Goal: Communication & Community: Participate in discussion

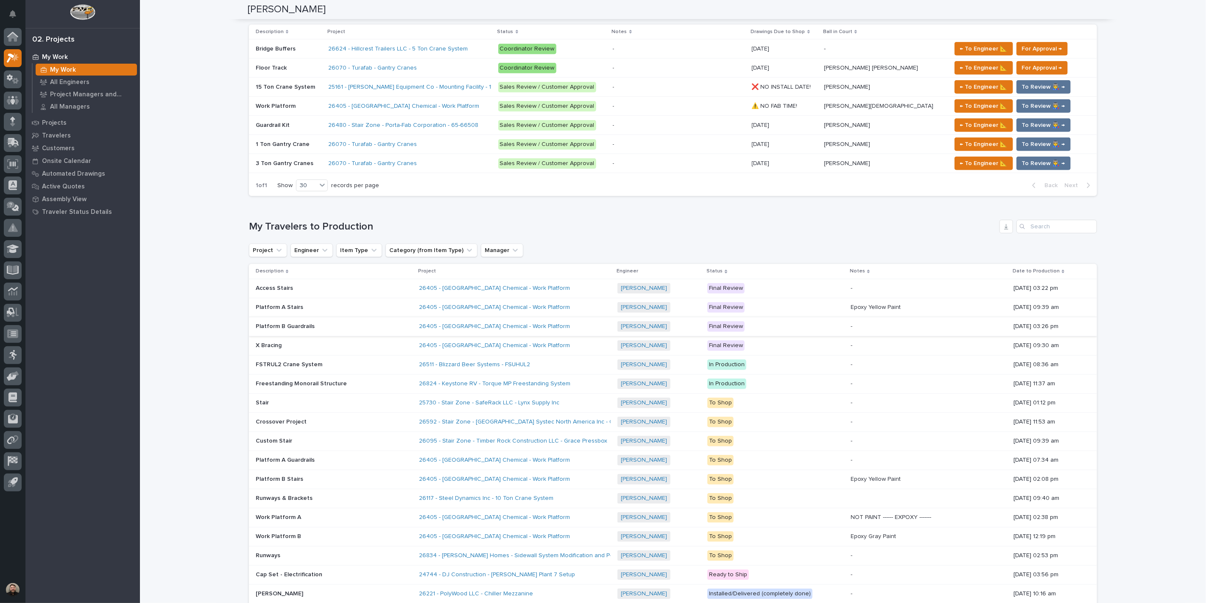
scroll to position [518, 0]
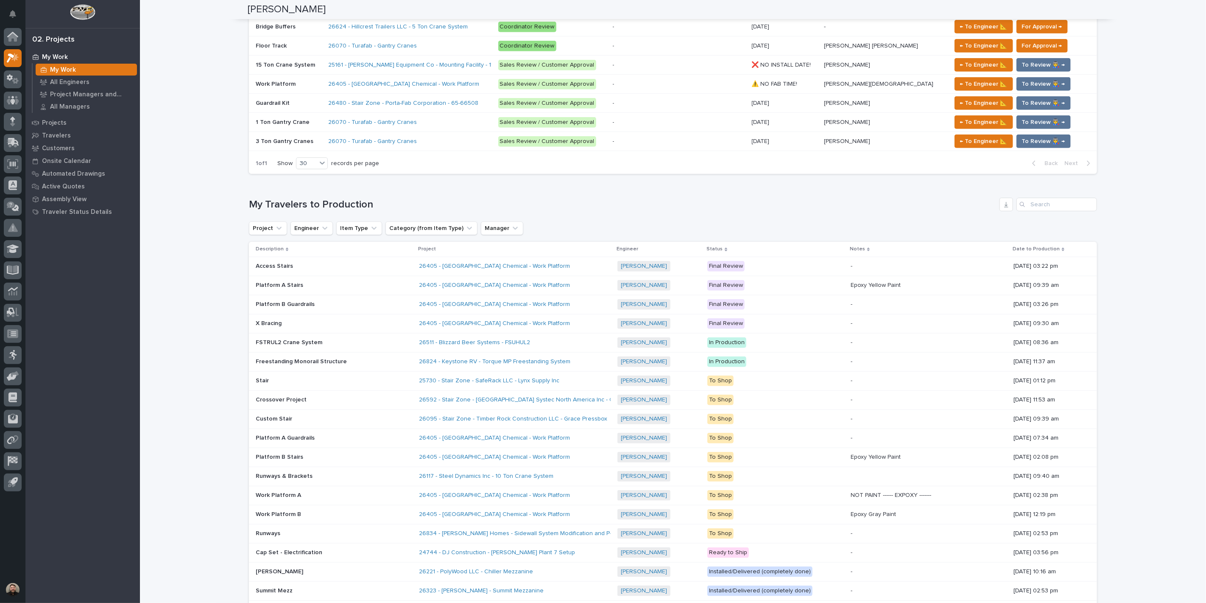
click at [330, 305] on p at bounding box center [330, 304] width 148 height 7
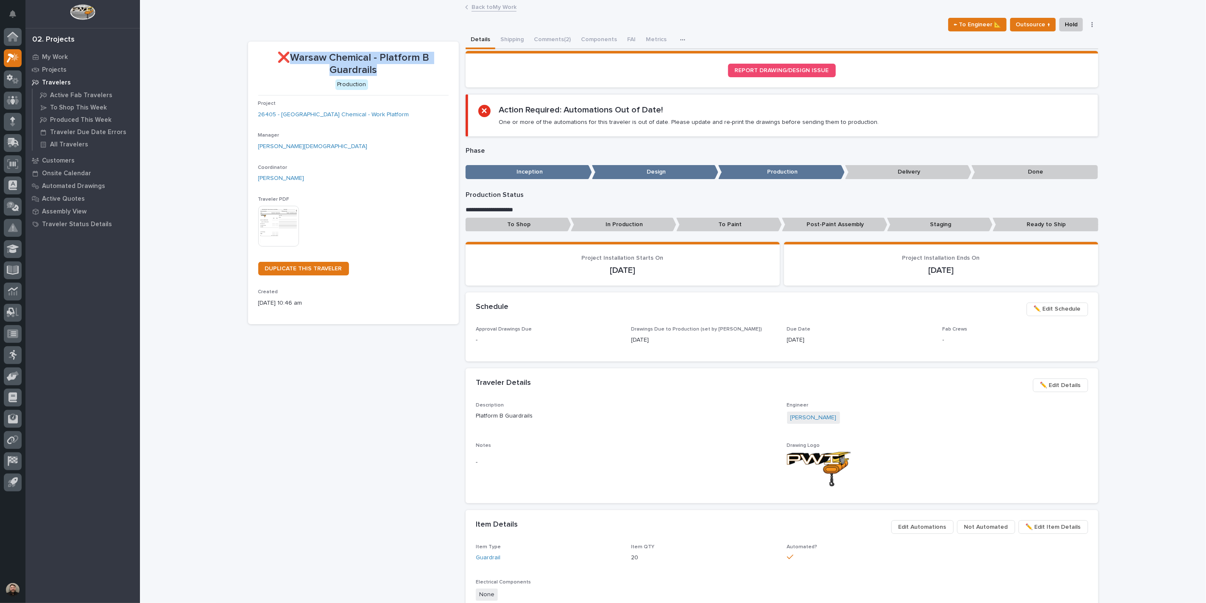
drag, startPoint x: 289, startPoint y: 56, endPoint x: 428, endPoint y: 70, distance: 139.4
click at [428, 70] on p "❌Warsaw Chemical - Platform B Guardrails" at bounding box center [353, 64] width 190 height 25
click at [409, 177] on div "[PERSON_NAME]" at bounding box center [353, 178] width 190 height 9
drag, startPoint x: 288, startPoint y: 54, endPoint x: 417, endPoint y: 74, distance: 131.3
click at [417, 74] on p "❌Warsaw Chemical - Platform B Guardrails" at bounding box center [353, 64] width 190 height 25
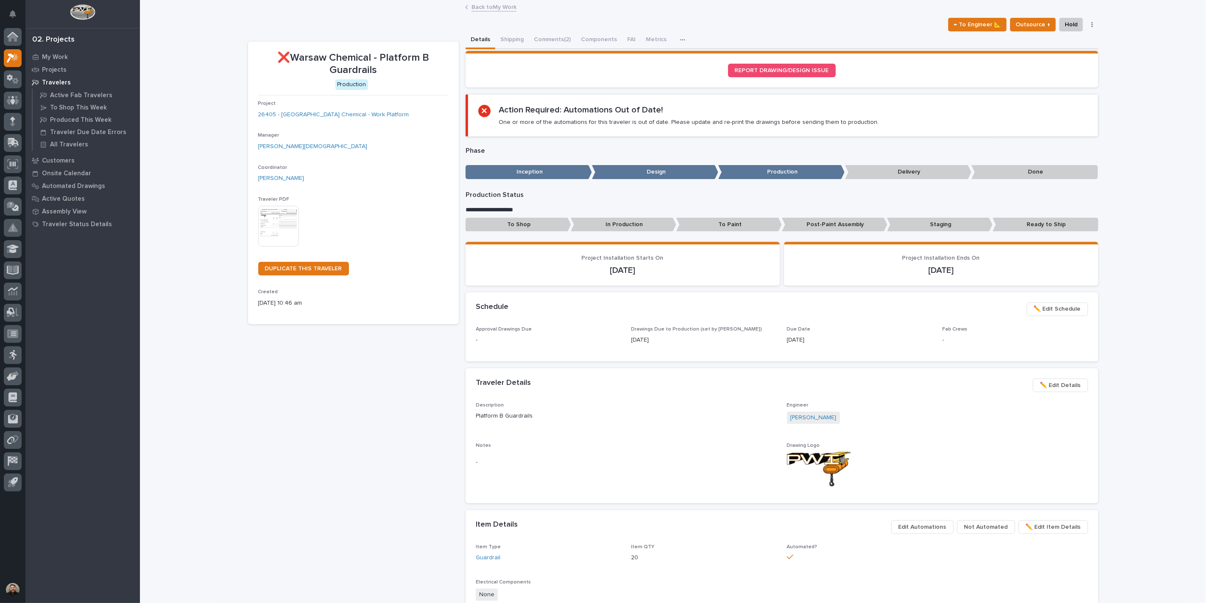
click at [468, 2] on div "My Settings Log Out 02. Projects My Work Projects Travelers Active Fab Traveler…" at bounding box center [673, 598] width 1066 height 1196
click at [472, 7] on link "Back to My Work" at bounding box center [494, 7] width 45 height 10
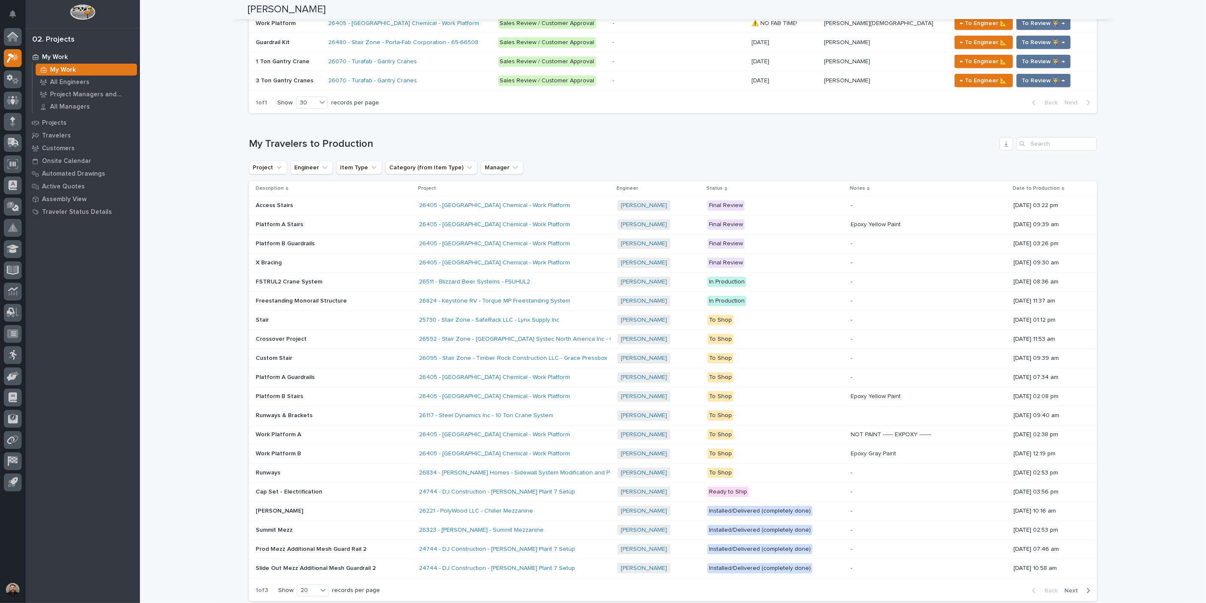
scroll to position [565, 0]
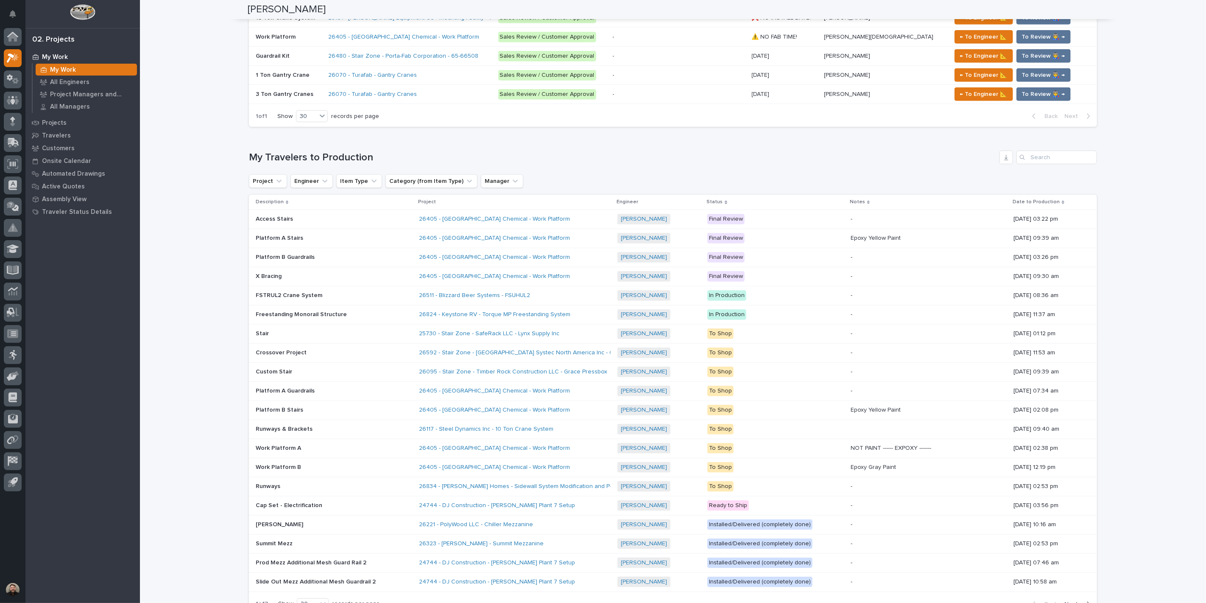
click at [340, 256] on p at bounding box center [330, 257] width 148 height 7
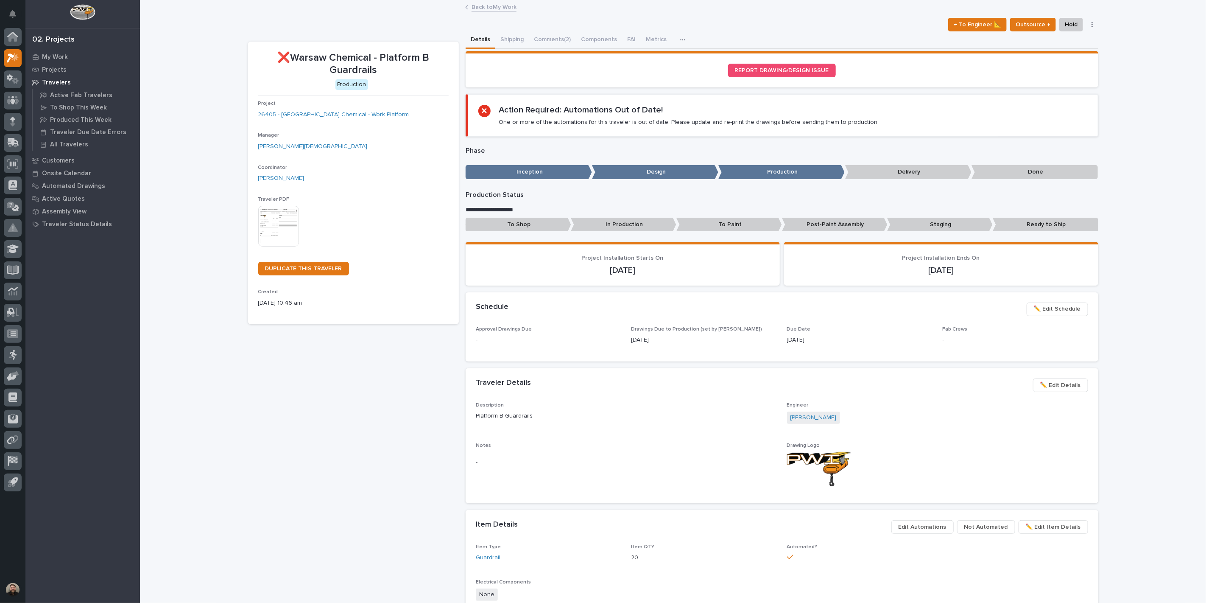
click at [540, 87] on div "Loading... Saving… REPORT DRAWING/DESIGN ISSUE" at bounding box center [782, 72] width 633 height 43
click at [57, 59] on p "My Work" at bounding box center [55, 57] width 26 height 8
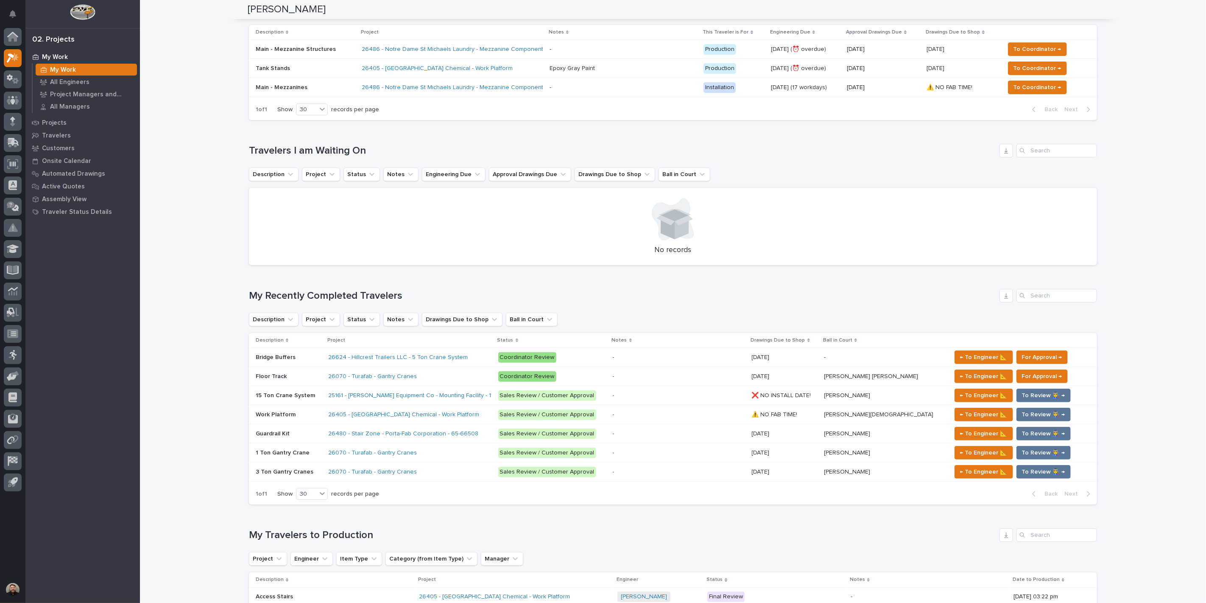
scroll to position [141, 0]
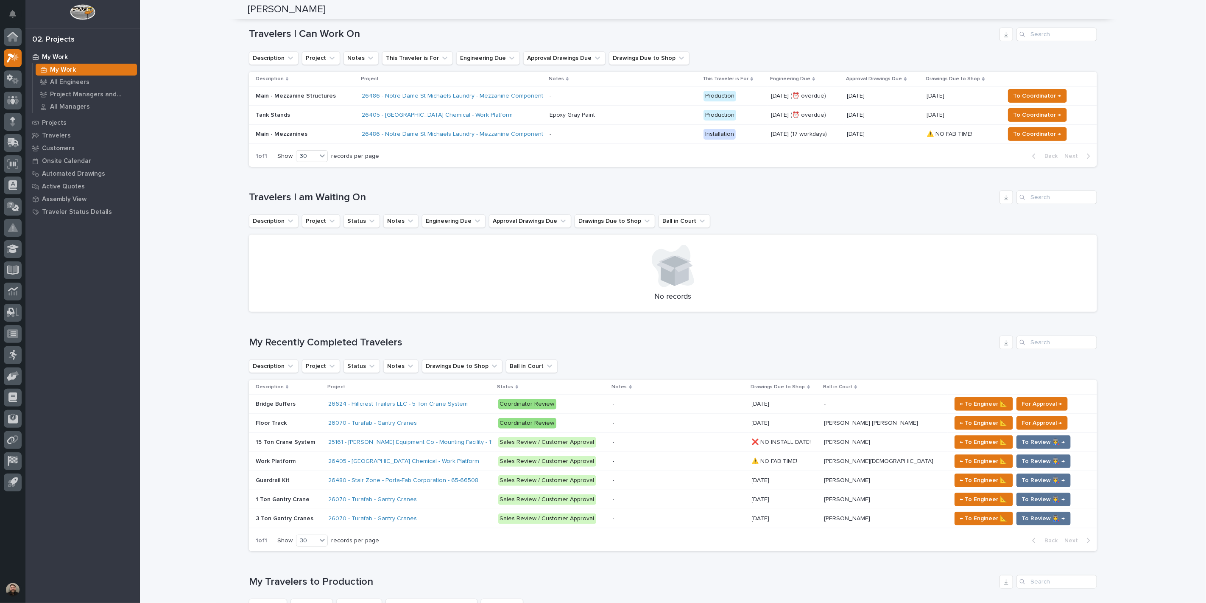
click at [215, 172] on div "Loading... Saving… Loading... Saving… Jacob Stayton Jacob Stayton Engineer Sorr…" at bounding box center [673, 502] width 1066 height 1285
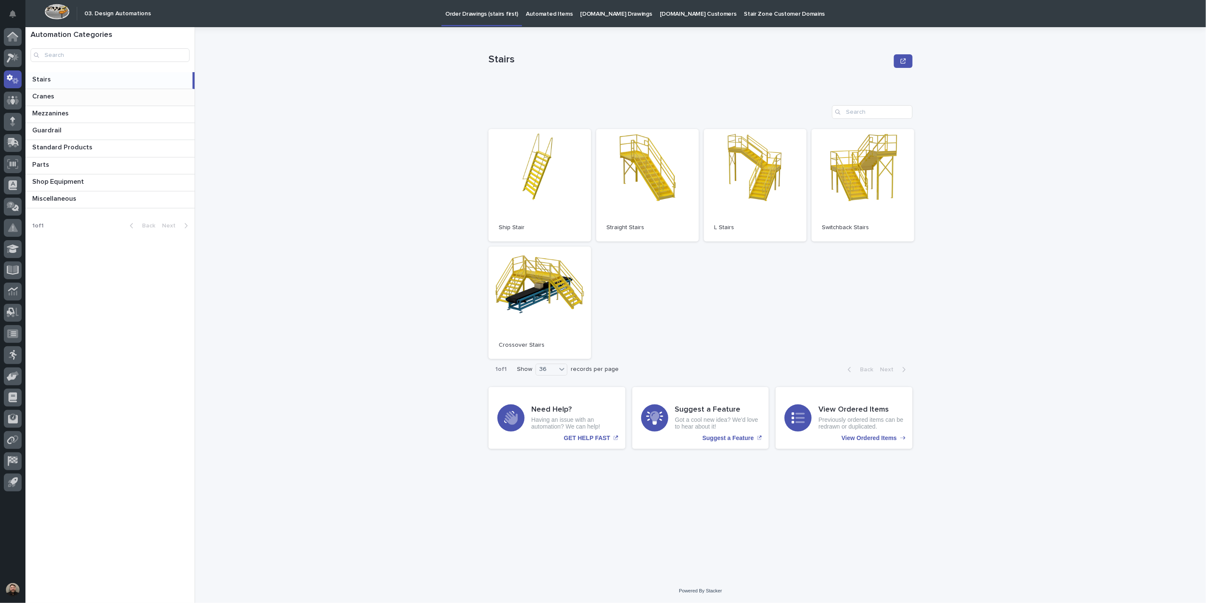
click at [83, 95] on p at bounding box center [111, 96] width 159 height 8
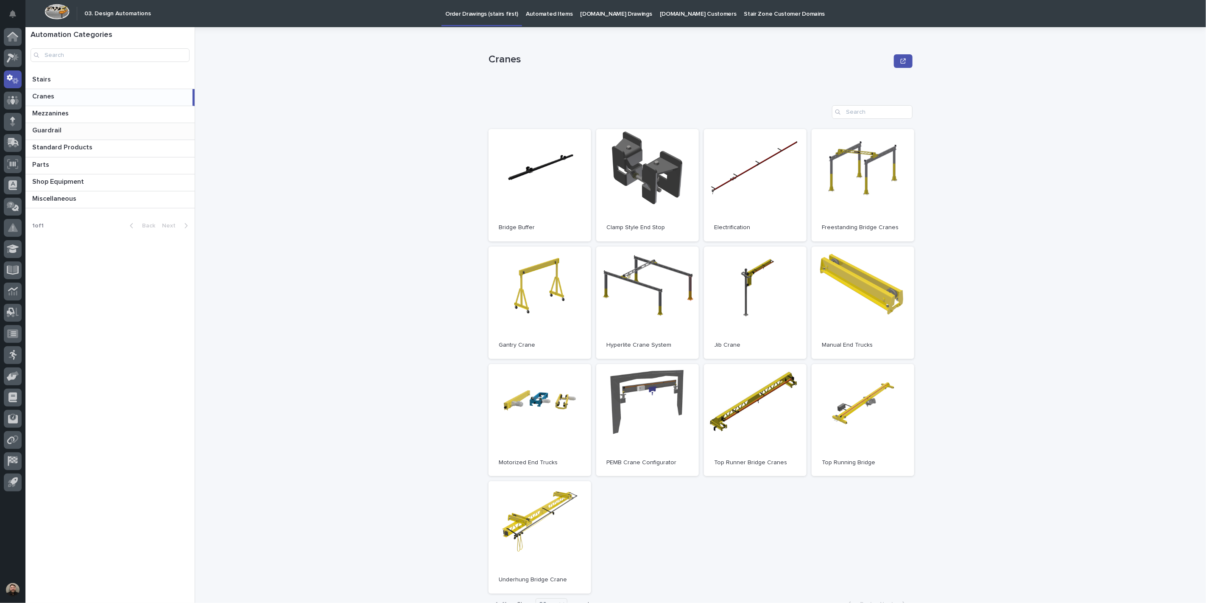
click at [73, 135] on div "Guardrail Guardrail" at bounding box center [109, 131] width 169 height 17
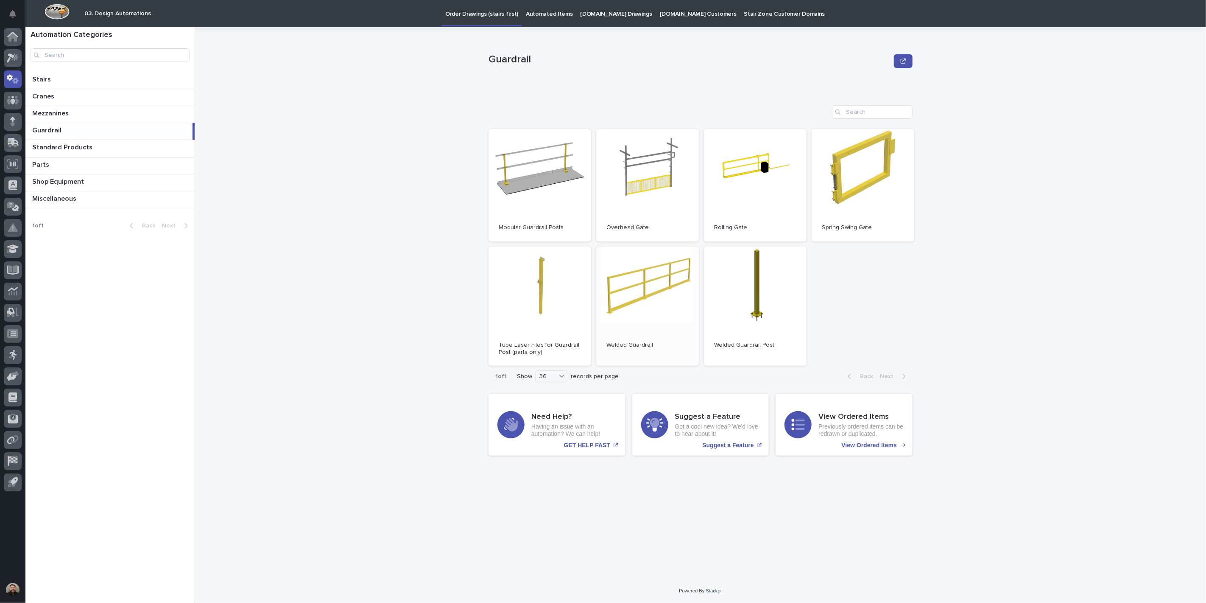
click at [671, 305] on link "Open" at bounding box center [647, 306] width 103 height 120
click at [557, 17] on p "Automated Items" at bounding box center [549, 9] width 47 height 18
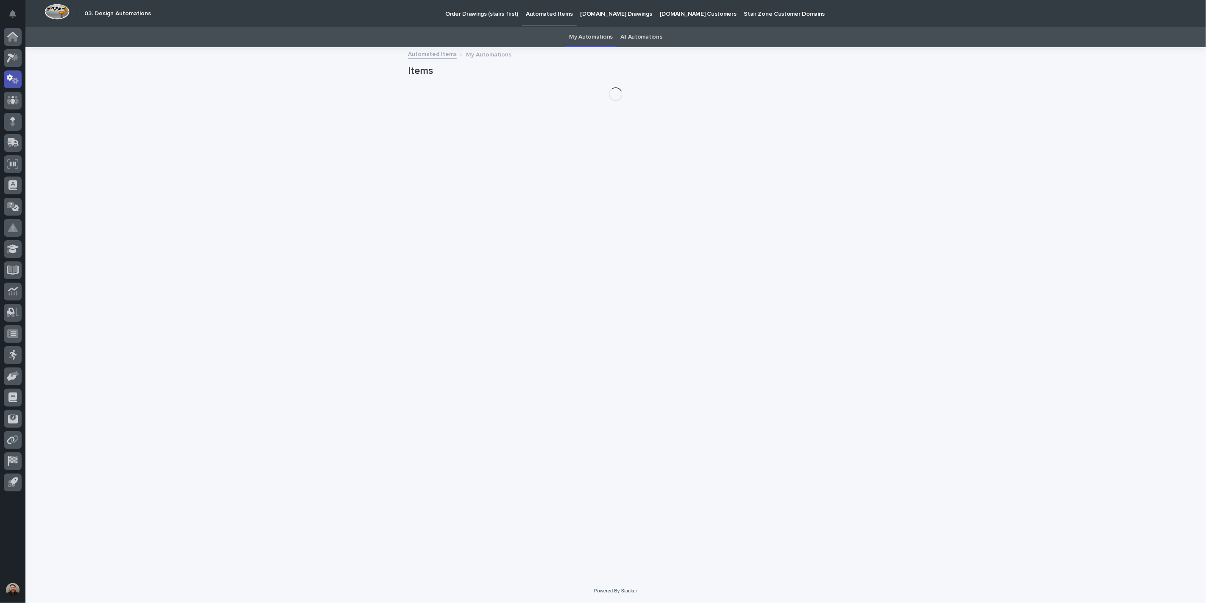
click at [578, 39] on link "My Automations" at bounding box center [591, 37] width 44 height 20
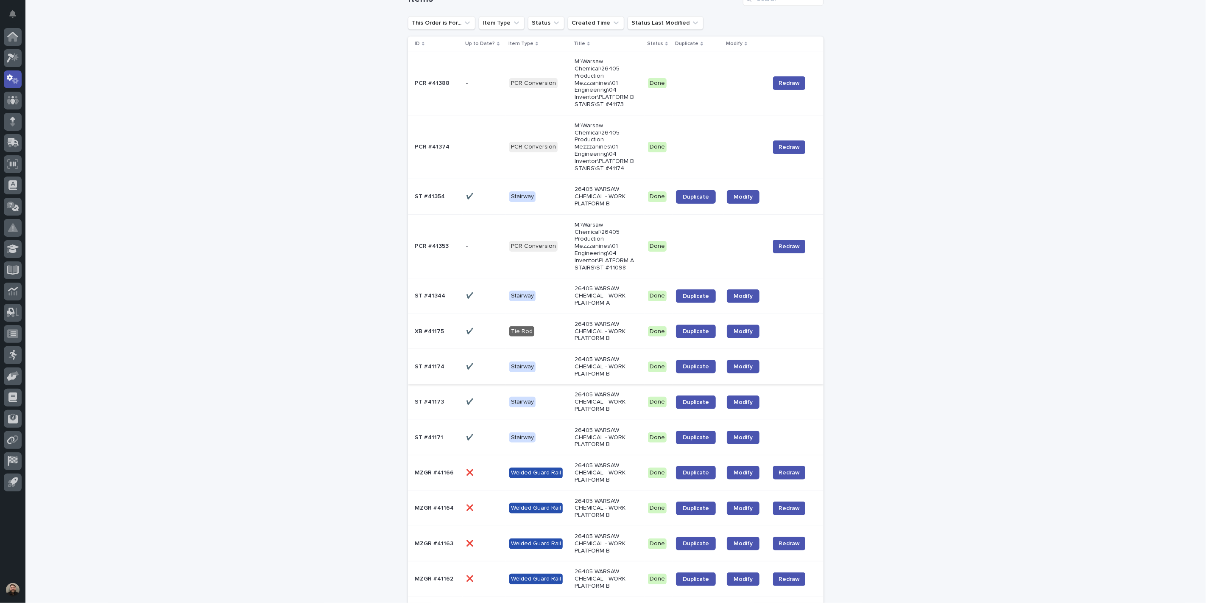
scroll to position [235, 0]
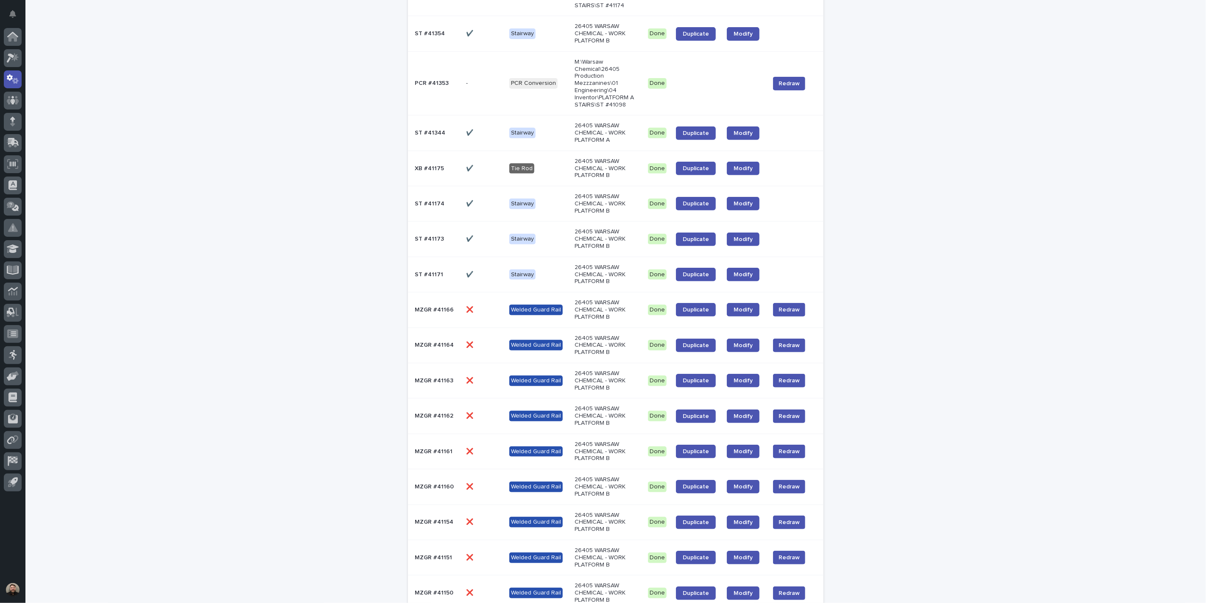
click at [541, 278] on p "Stairway" at bounding box center [538, 274] width 59 height 11
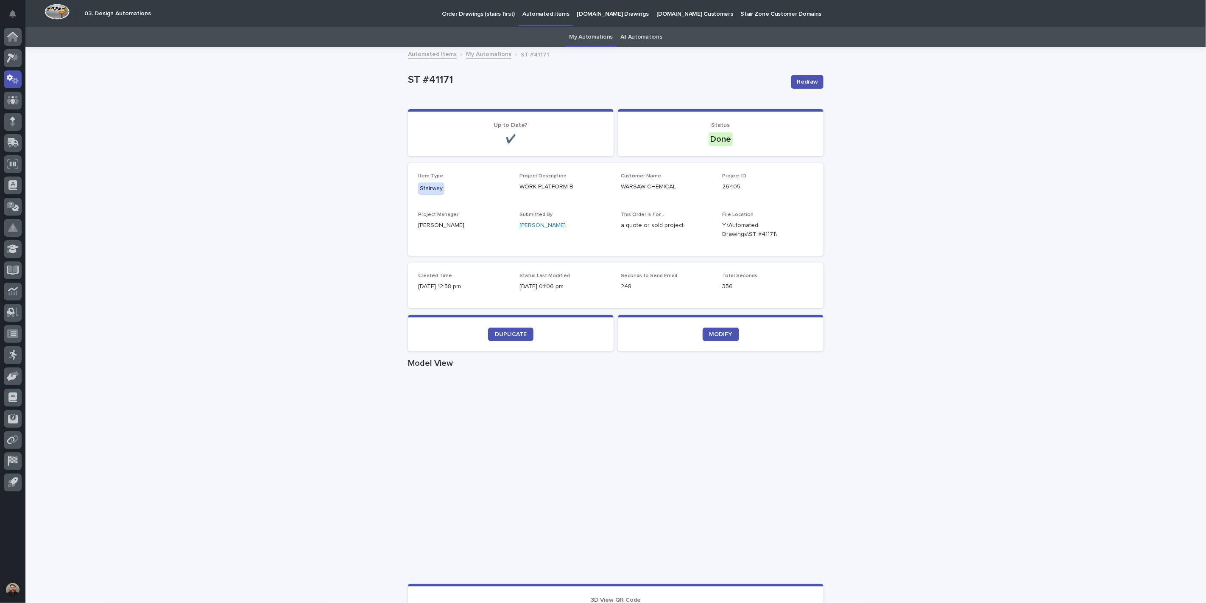
click at [584, 41] on link "My Automations" at bounding box center [591, 37] width 44 height 20
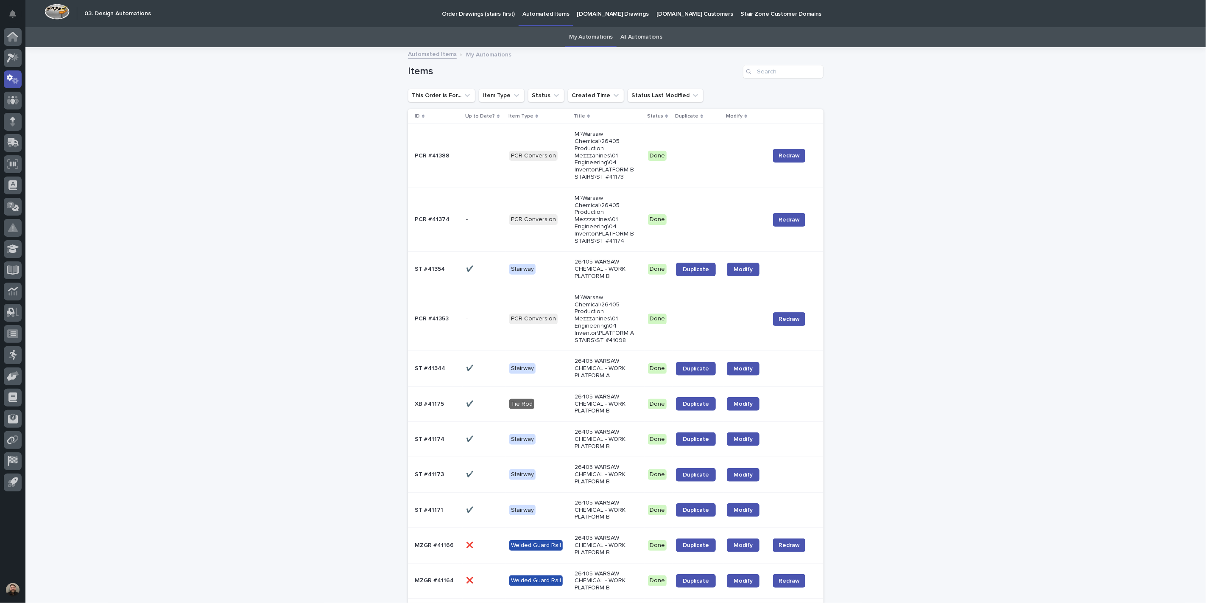
scroll to position [377, 0]
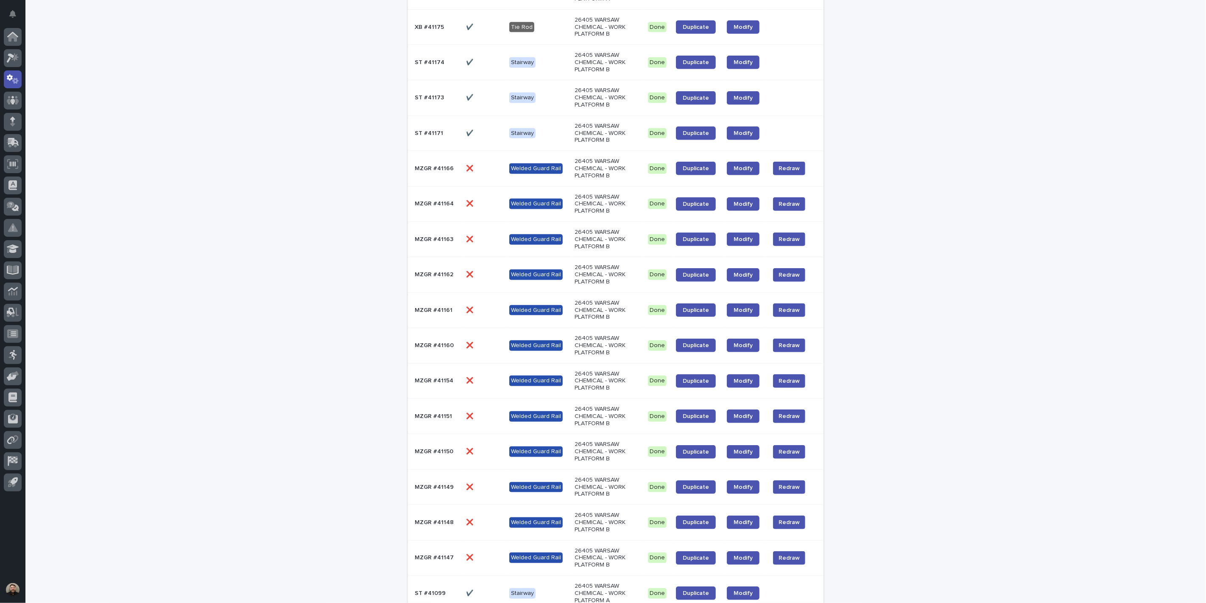
click at [450, 350] on div "MZGR #41160 MZGR #41160" at bounding box center [437, 346] width 45 height 14
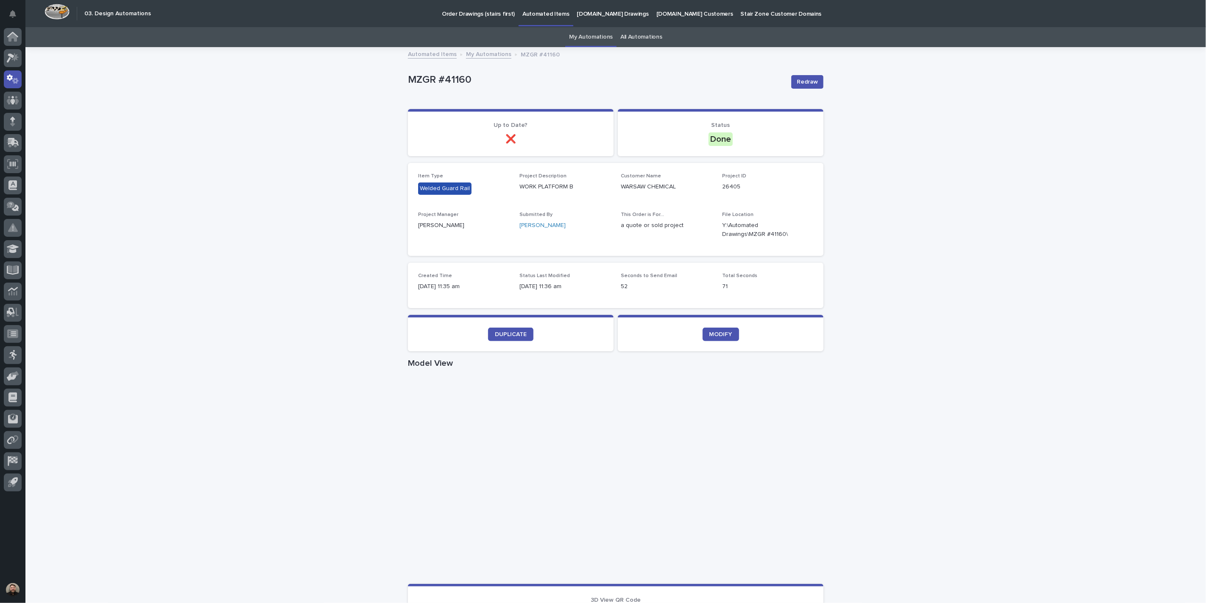
click at [484, 60] on div "Automated Items My Automations MZGR #41160" at bounding box center [616, 55] width 424 height 12
click at [486, 57] on link "My Automations" at bounding box center [488, 54] width 45 height 10
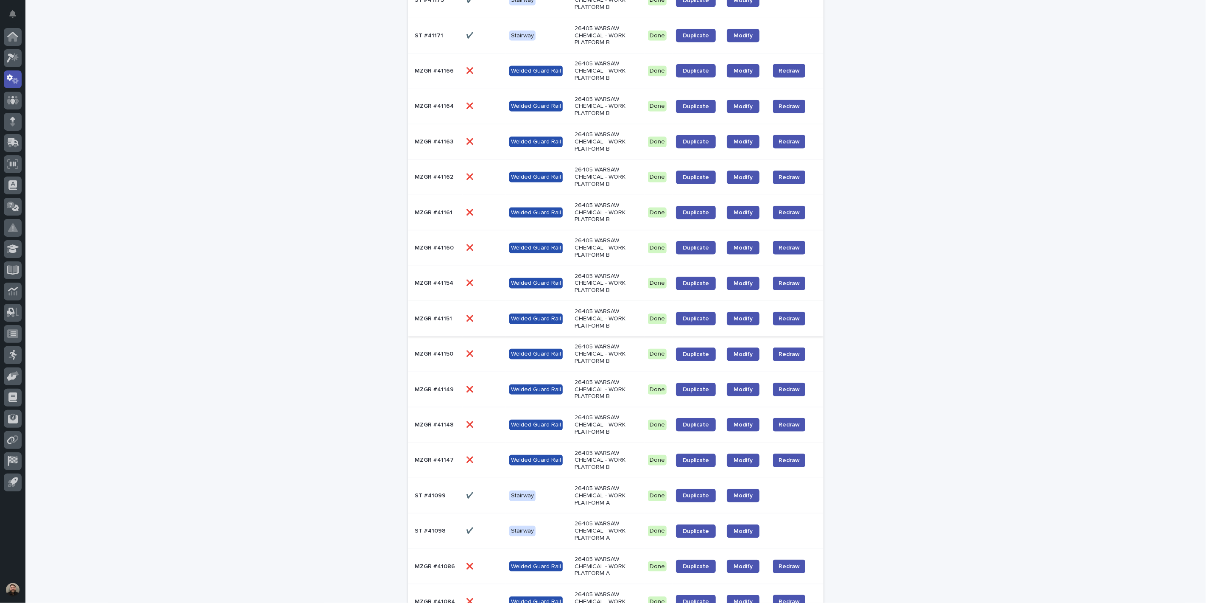
scroll to position [593, 0]
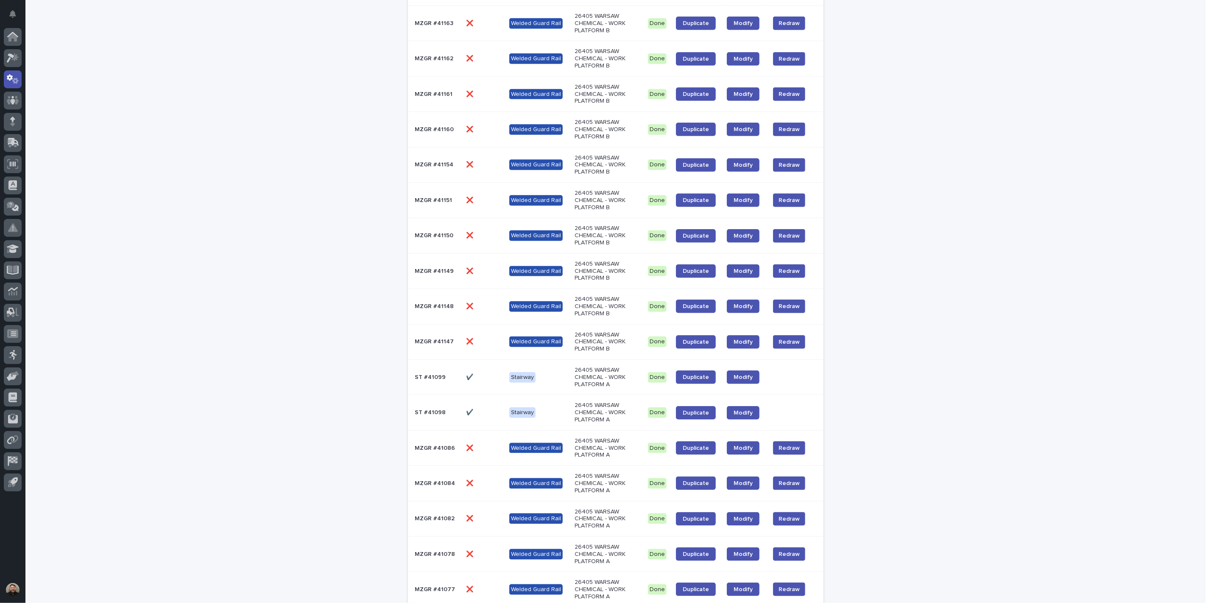
click at [442, 379] on p at bounding box center [437, 377] width 45 height 7
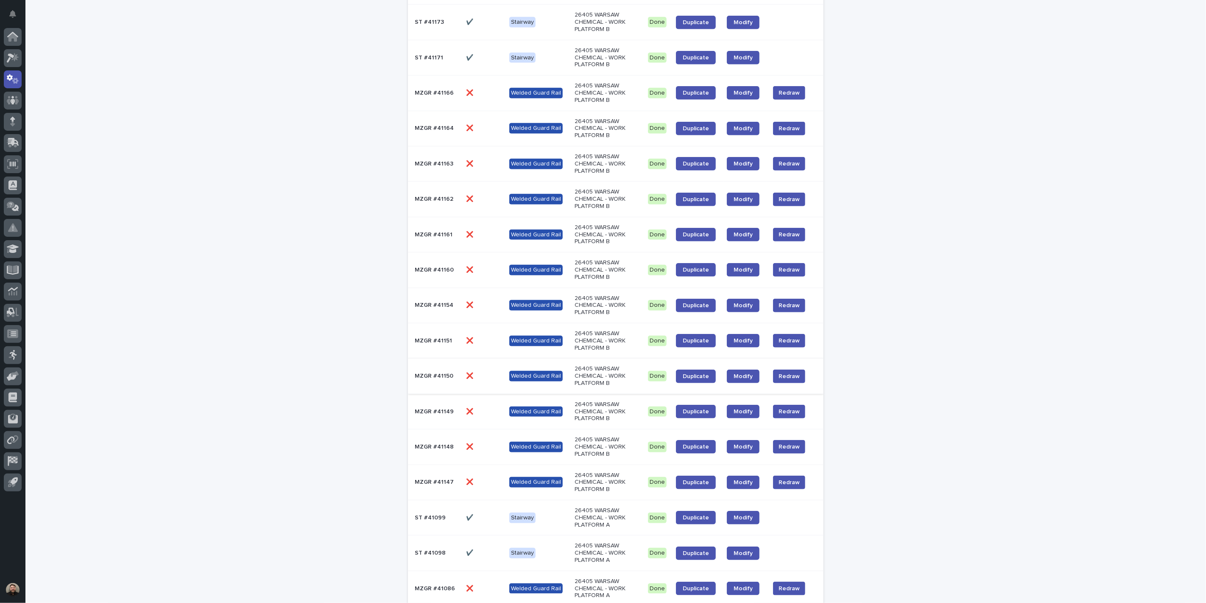
scroll to position [640, 0]
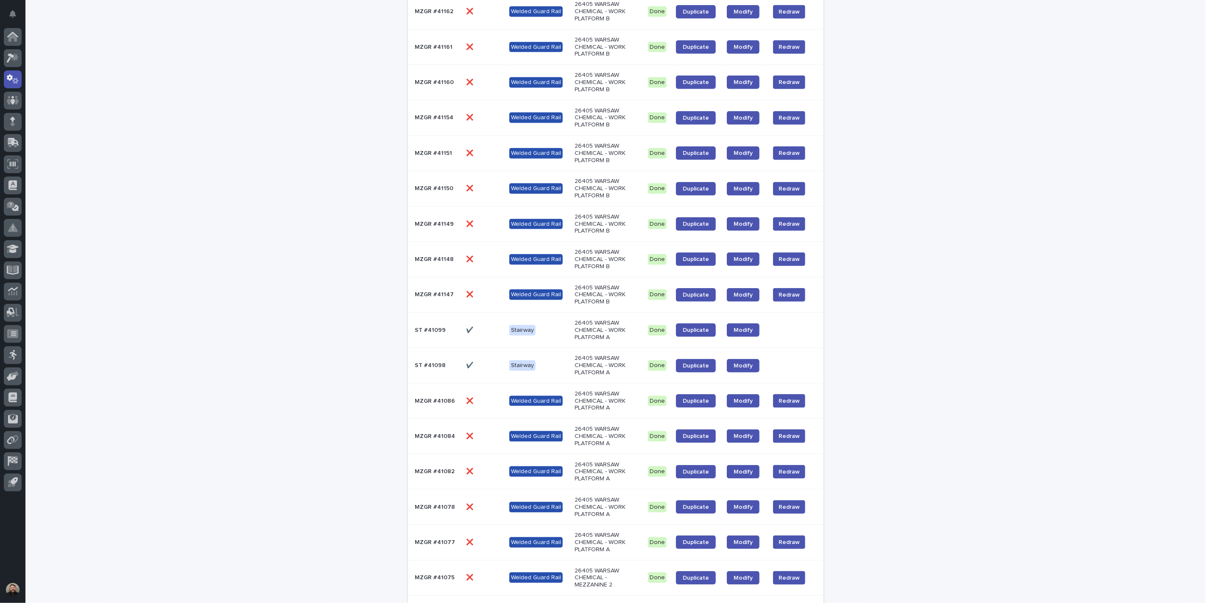
click at [448, 252] on div "MZGR #41148 MZGR #41148" at bounding box center [437, 259] width 45 height 14
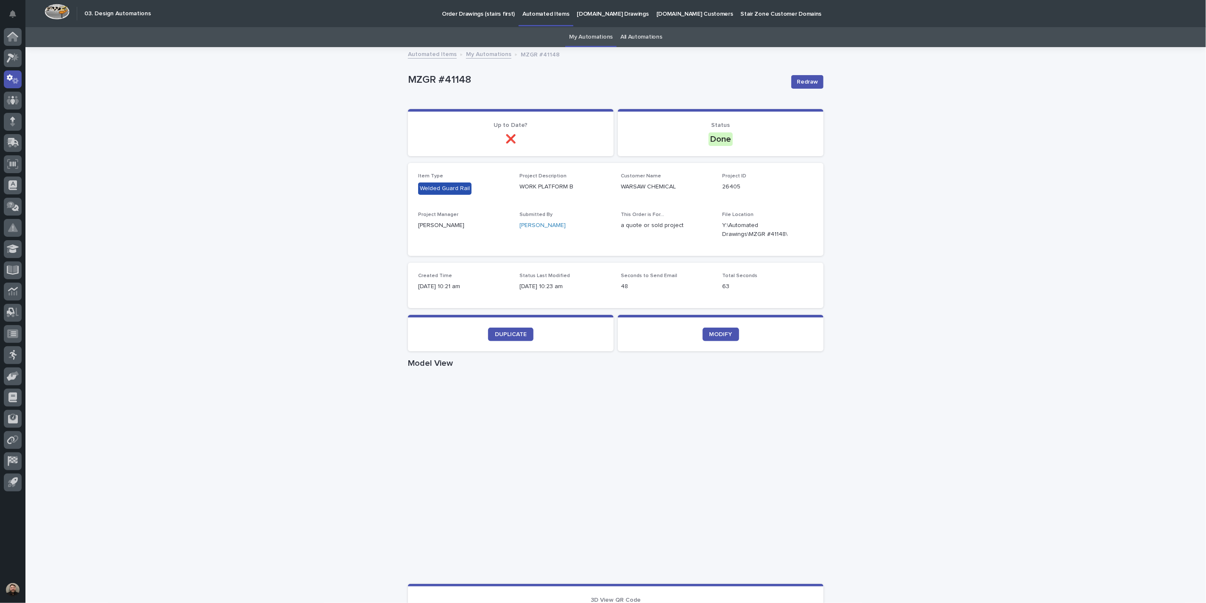
click at [482, 51] on link "My Automations" at bounding box center [488, 54] width 45 height 10
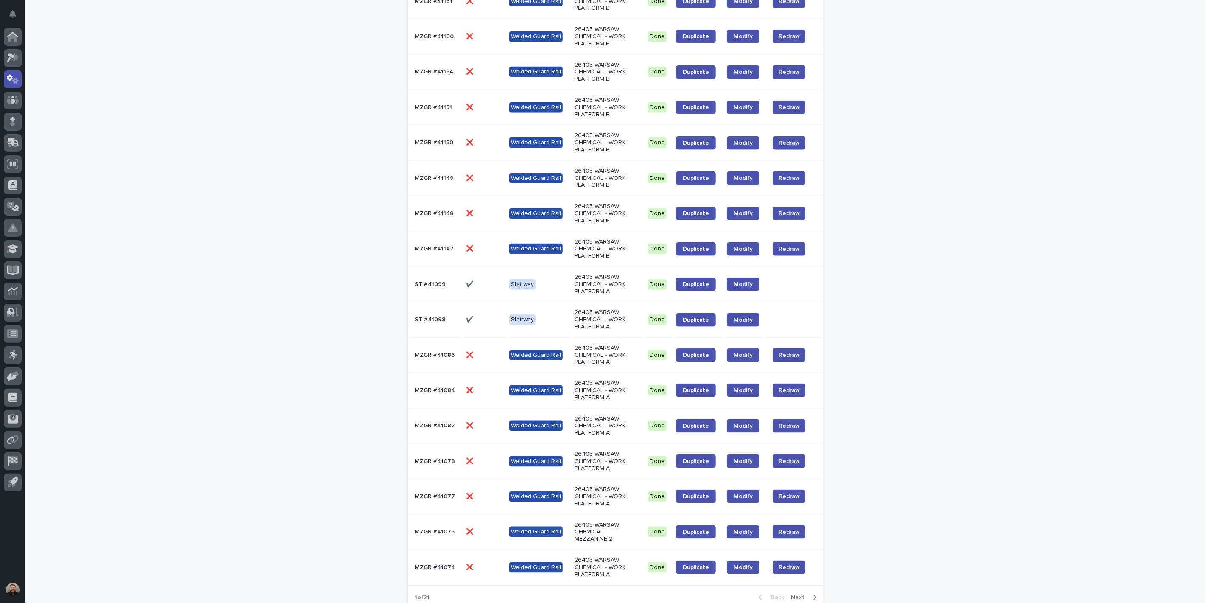
scroll to position [764, 0]
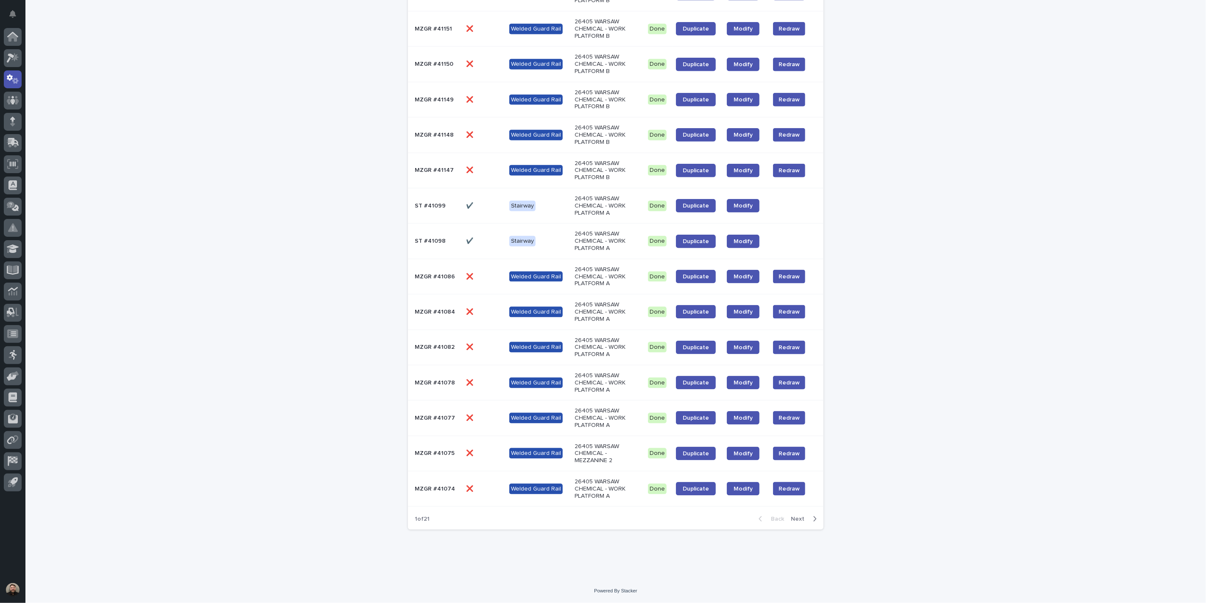
click at [444, 406] on td "MZGR #41077 MZGR #41077" at bounding box center [435, 417] width 55 height 35
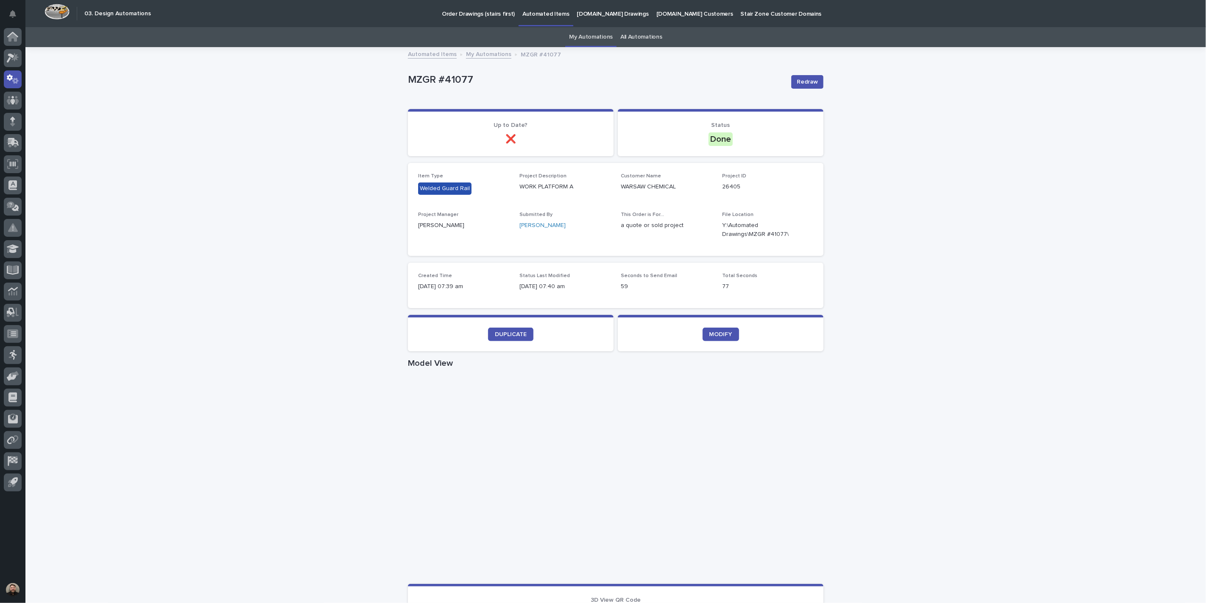
click at [485, 56] on link "My Automations" at bounding box center [488, 54] width 45 height 10
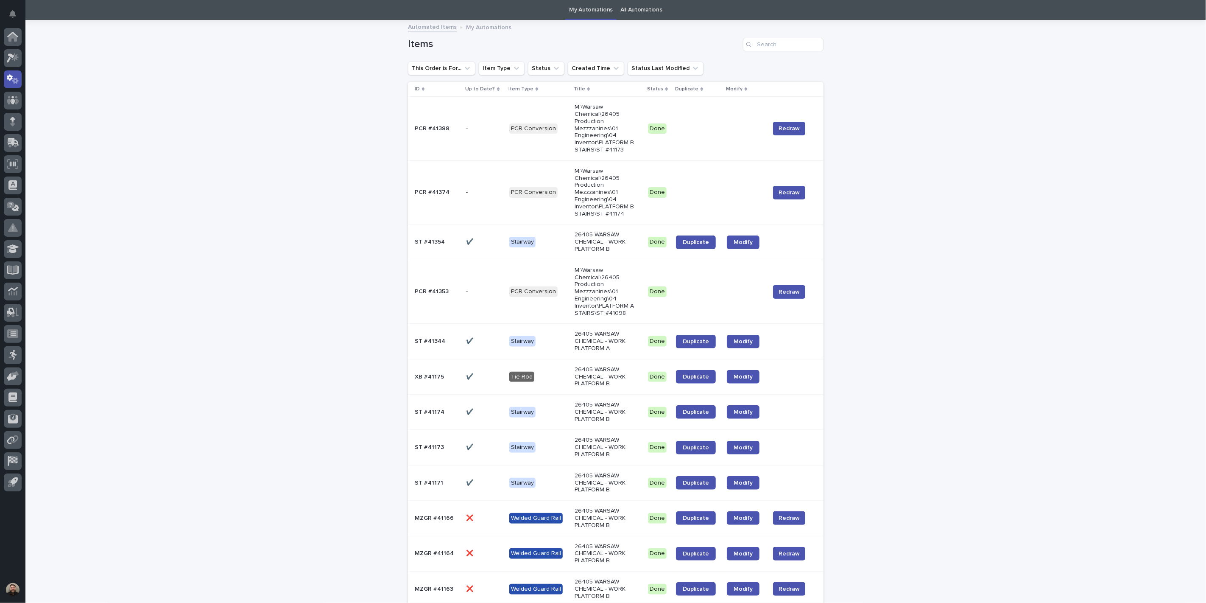
scroll to position [310, 0]
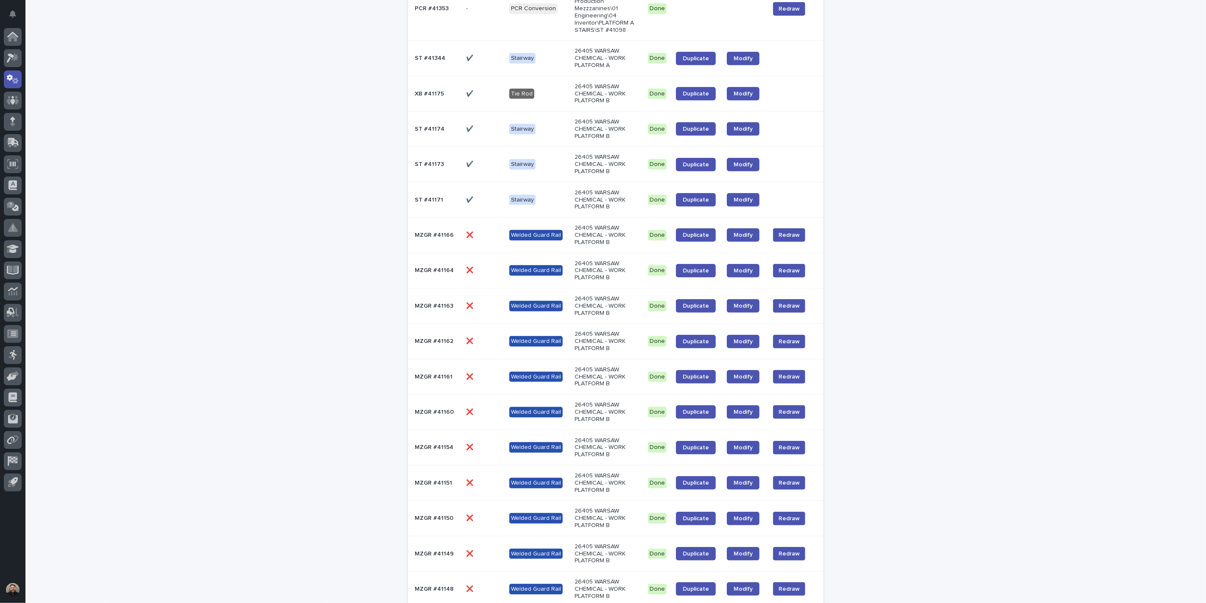
click at [430, 473] on td "MZGR #41151 MZGR #41151" at bounding box center [435, 482] width 55 height 35
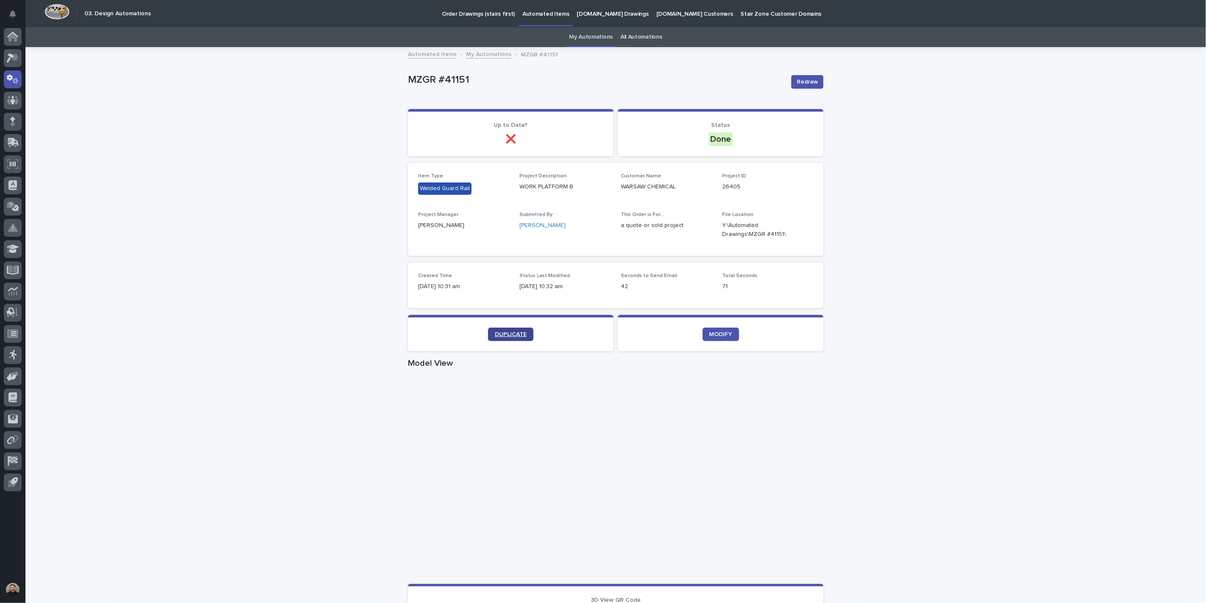
click at [514, 331] on span "DUPLICATE" at bounding box center [511, 334] width 32 height 6
click at [420, 109] on section "Up to Date? ❌" at bounding box center [511, 132] width 206 height 47
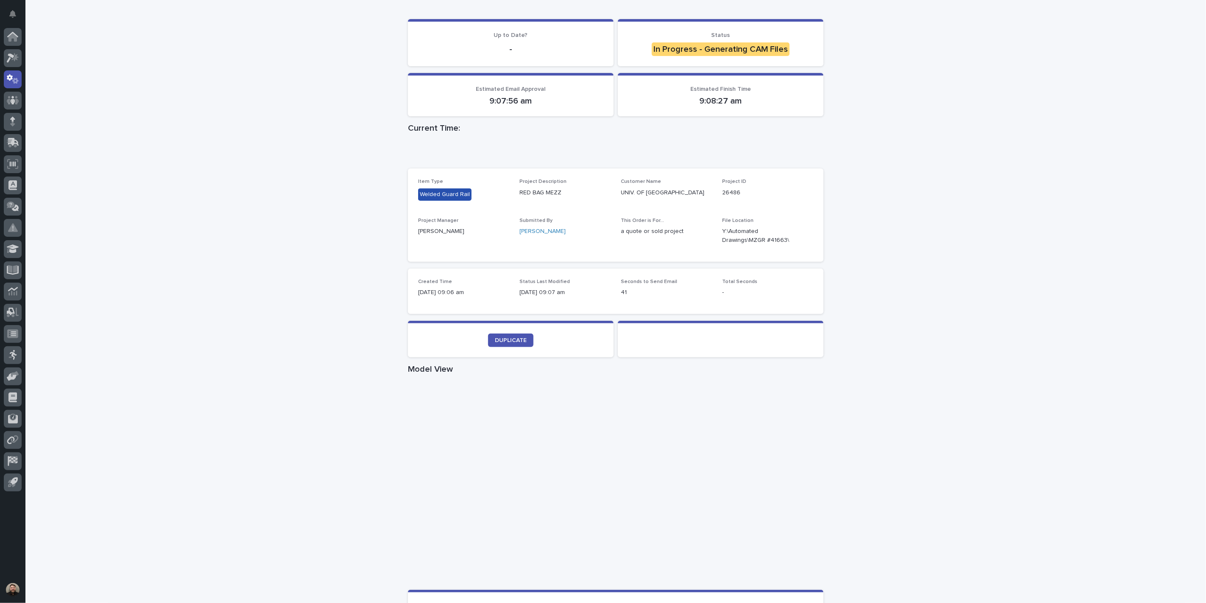
scroll to position [94, 0]
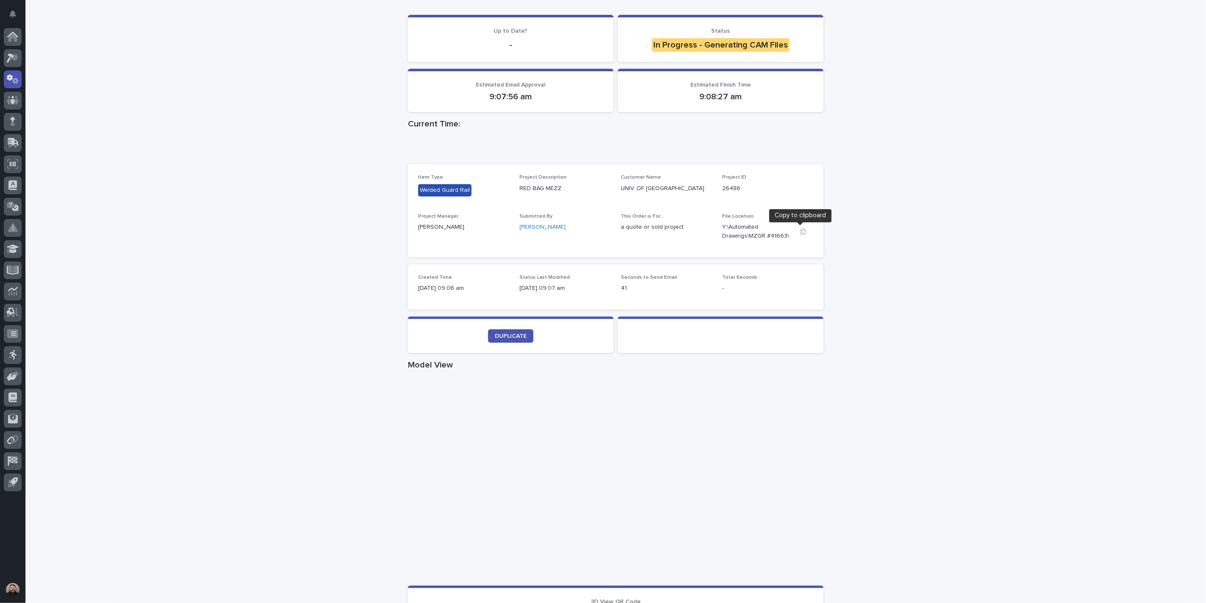
click at [795, 230] on button "button" at bounding box center [803, 231] width 20 height 7
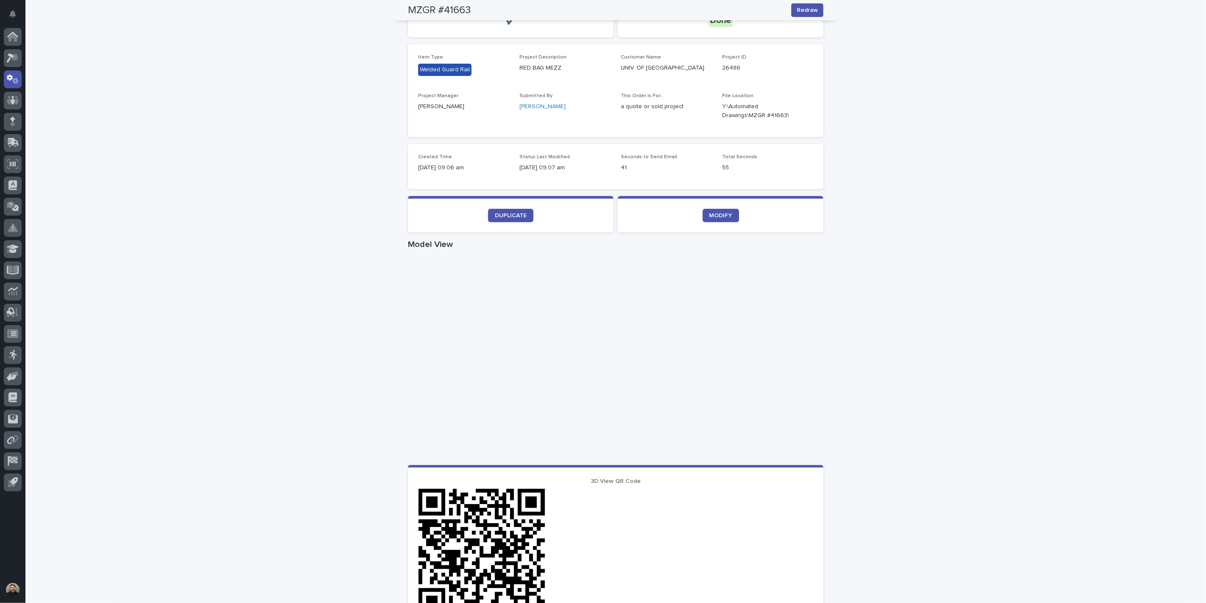
scroll to position [117, 0]
click at [865, 104] on div "Loading... Saving… Loading... Saving… MZGR #41663 Redraw MZGR #41663 Redraw Sor…" at bounding box center [615, 374] width 1181 height 887
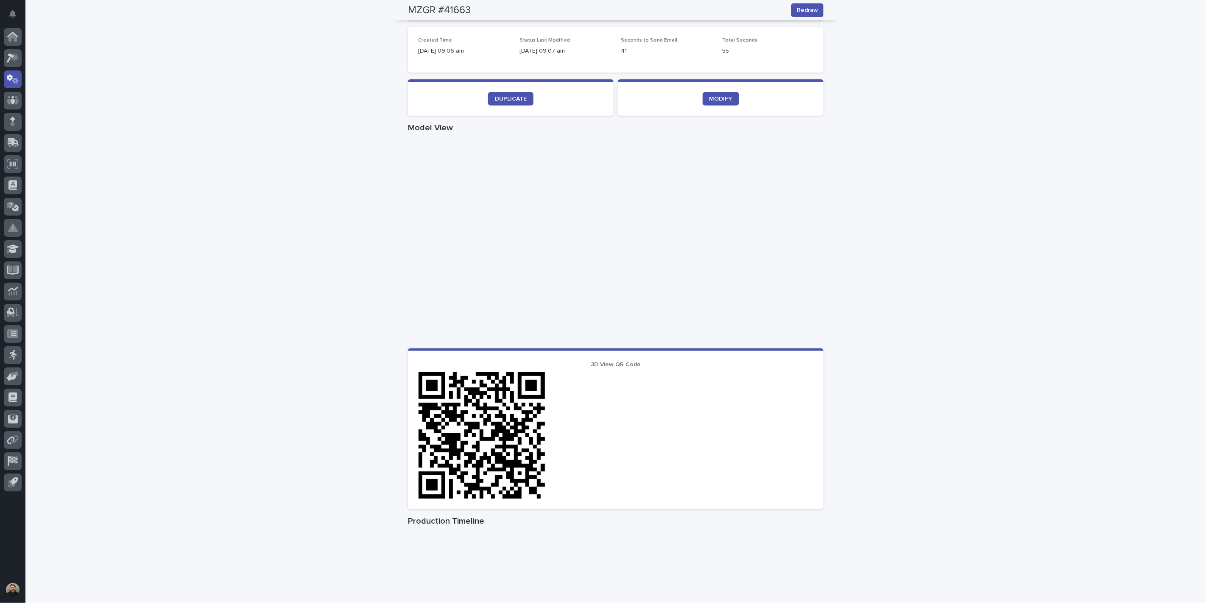
scroll to position [94, 0]
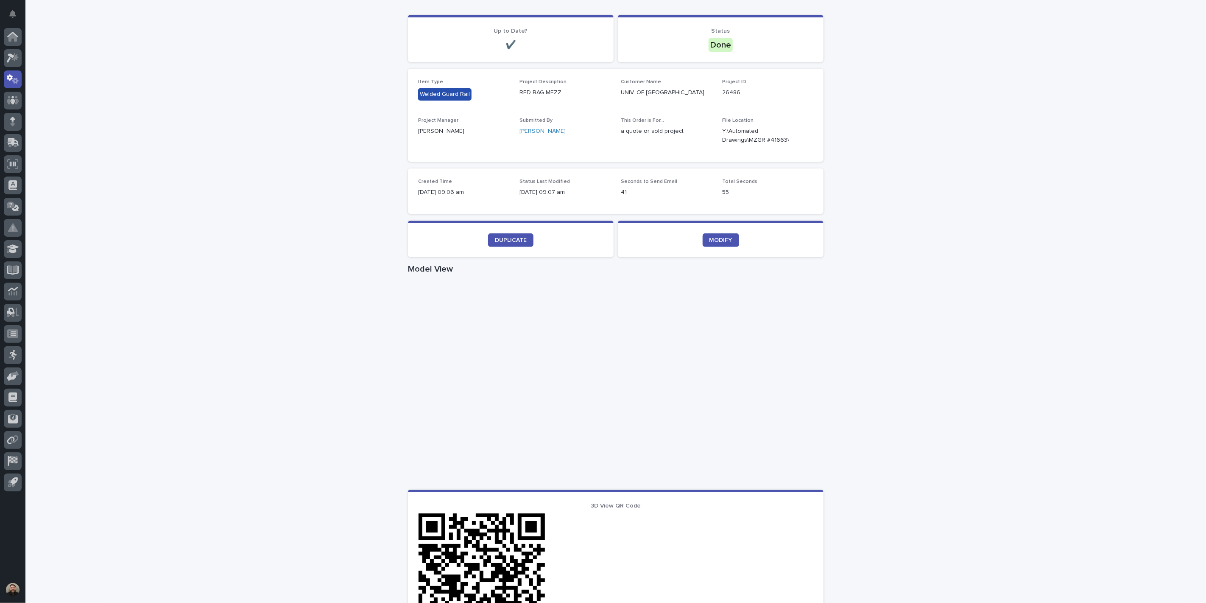
click at [942, 95] on div "Loading... Saving… Loading... Saving… MZGR #41663 Redraw MZGR #41663 Redraw Sor…" at bounding box center [615, 397] width 1181 height 887
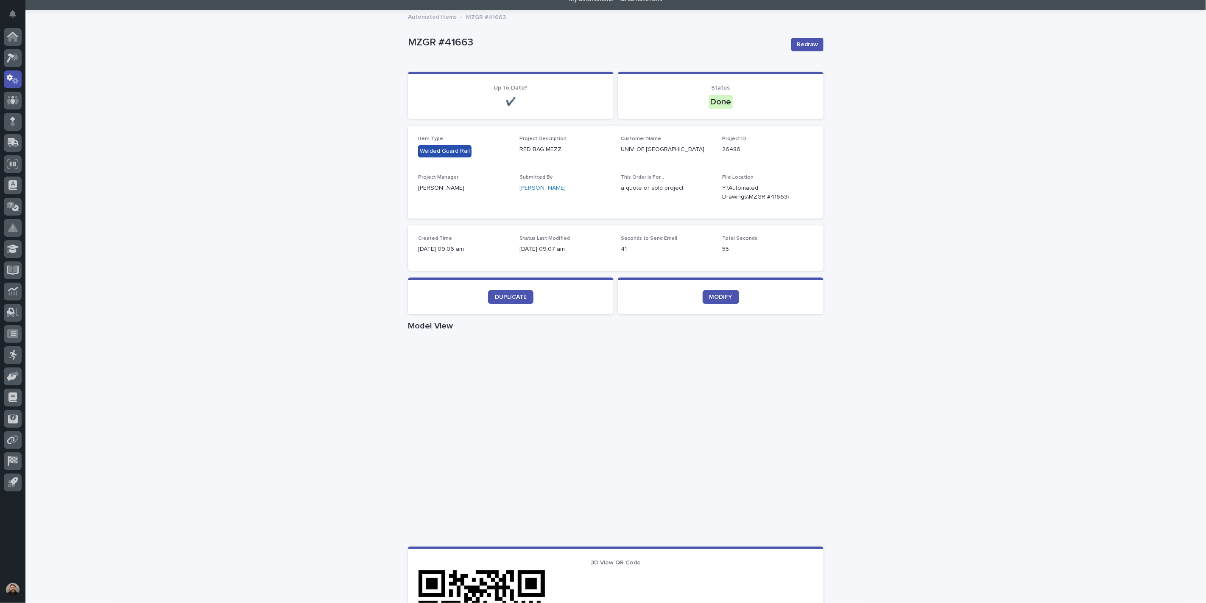
scroll to position [0, 0]
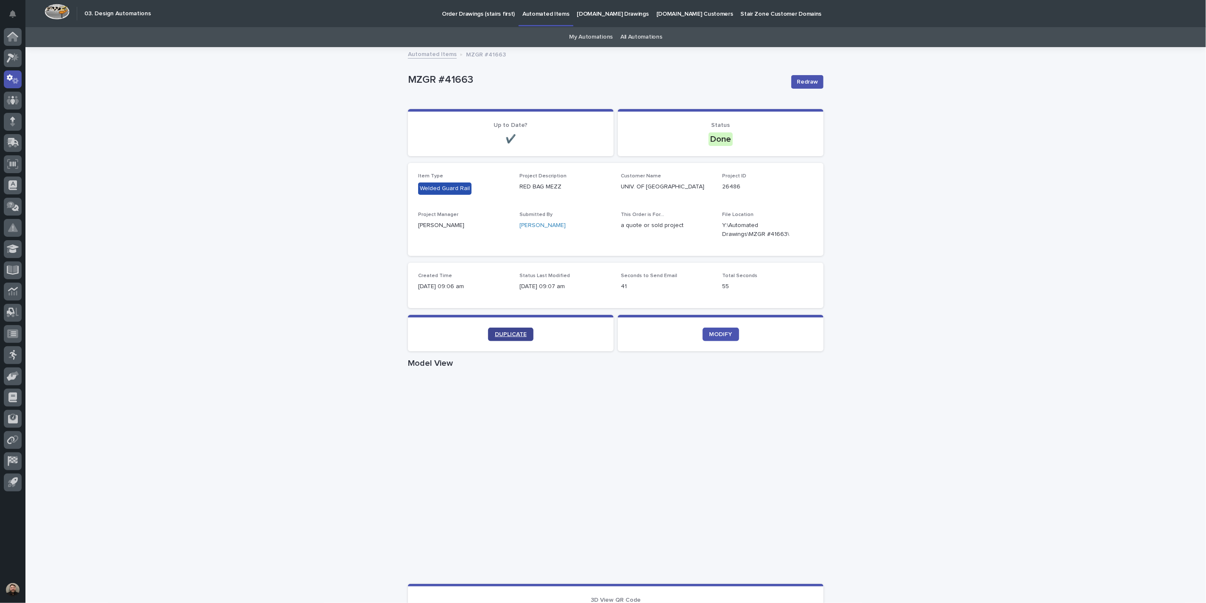
click at [488, 331] on link "DUPLICATE" at bounding box center [510, 334] width 45 height 14
click at [293, 92] on div "Loading... Saving… Loading... Saving… MZGR #41664 Redraw MZGR #41664 Redraw Sor…" at bounding box center [615, 491] width 1181 height 887
click at [506, 336] on span "DUPLICATE" at bounding box center [511, 334] width 32 height 6
click at [1137, 390] on div "Loading... Saving… Loading... Saving… MZGR #41665 Redraw MZGR #41665 Redraw Sor…" at bounding box center [615, 491] width 1181 height 887
click at [757, 53] on div "Automated Items MZGR #41665" at bounding box center [616, 55] width 424 height 12
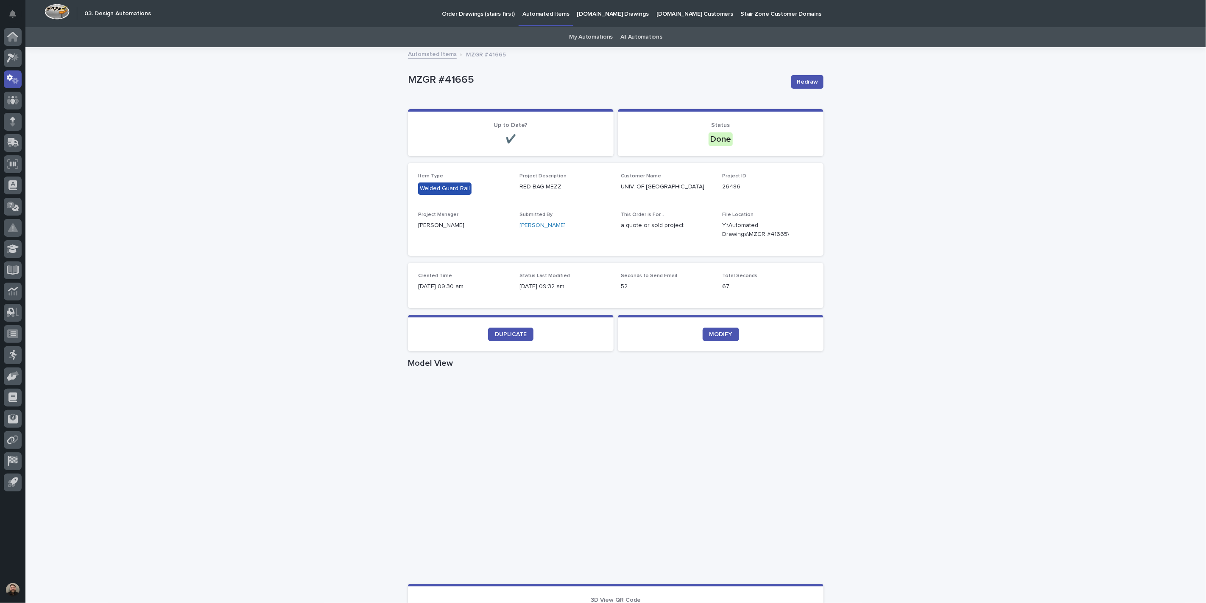
scroll to position [141, 0]
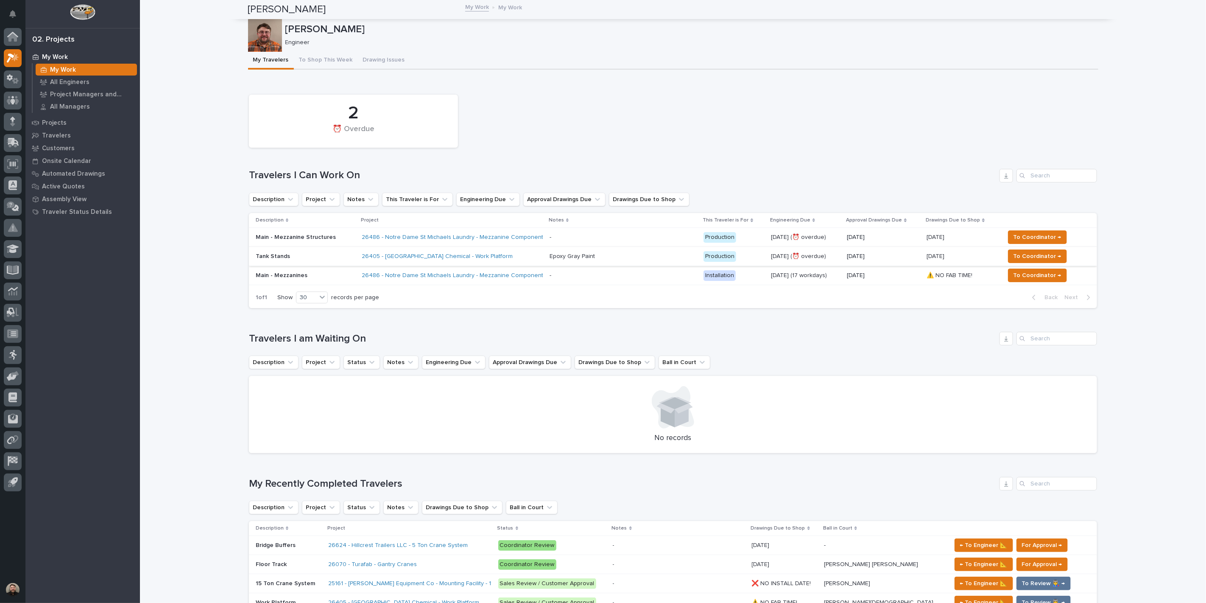
scroll to position [141, 0]
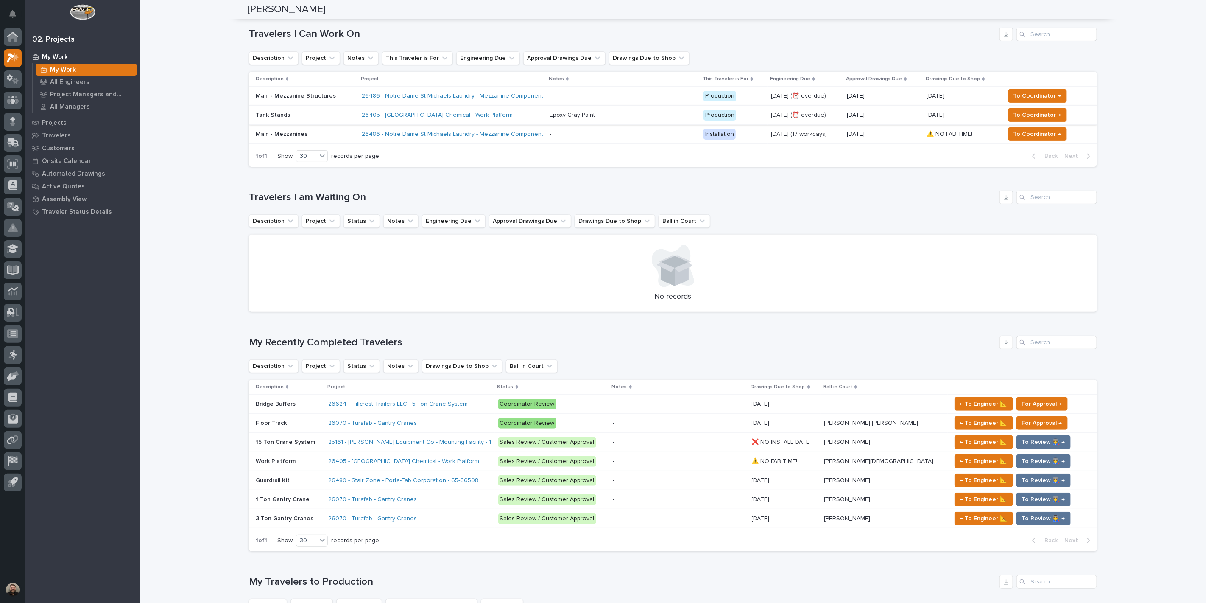
click at [589, 97] on p at bounding box center [623, 95] width 147 height 7
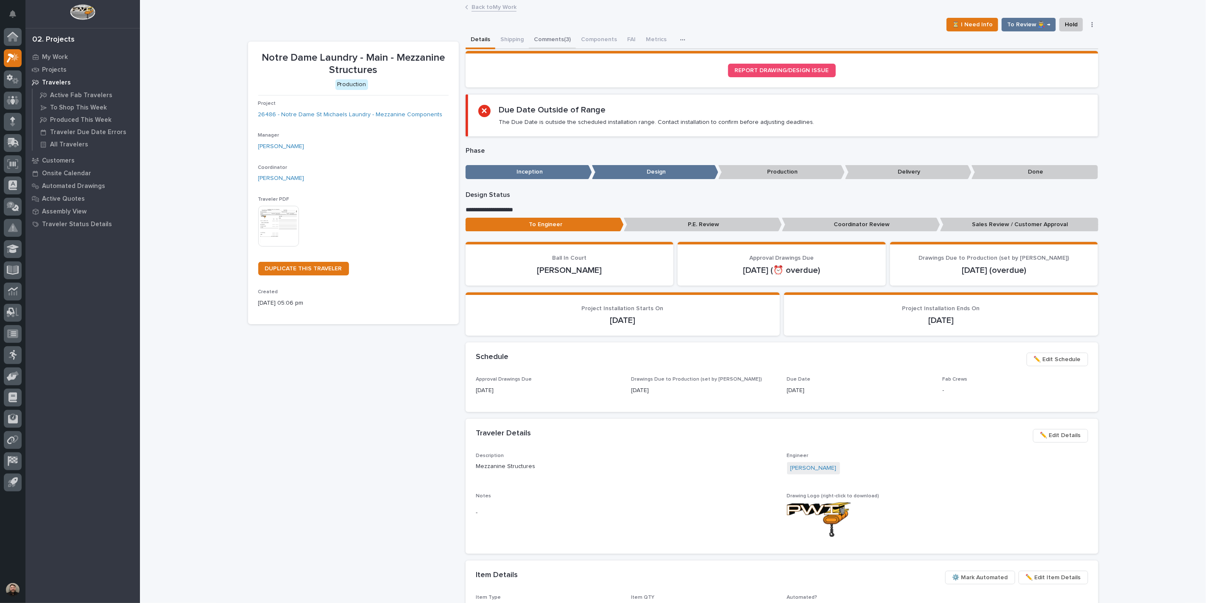
click at [546, 37] on button "Comments (3)" at bounding box center [552, 40] width 47 height 18
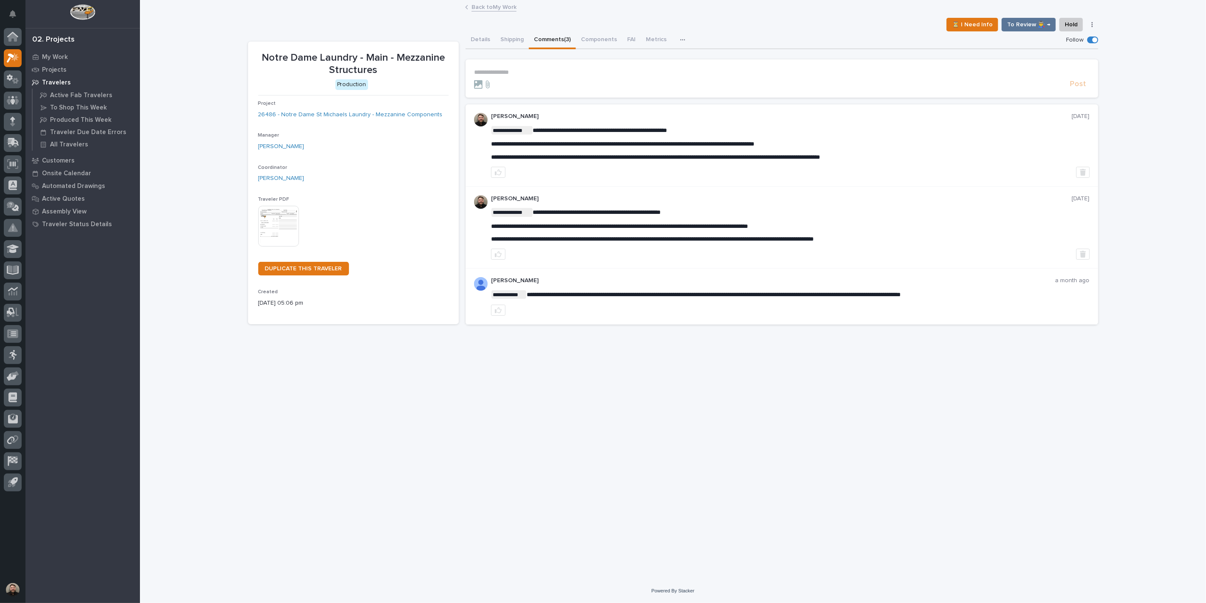
click at [500, 65] on section "**********" at bounding box center [782, 78] width 633 height 38
click at [502, 69] on p "**********" at bounding box center [782, 72] width 616 height 7
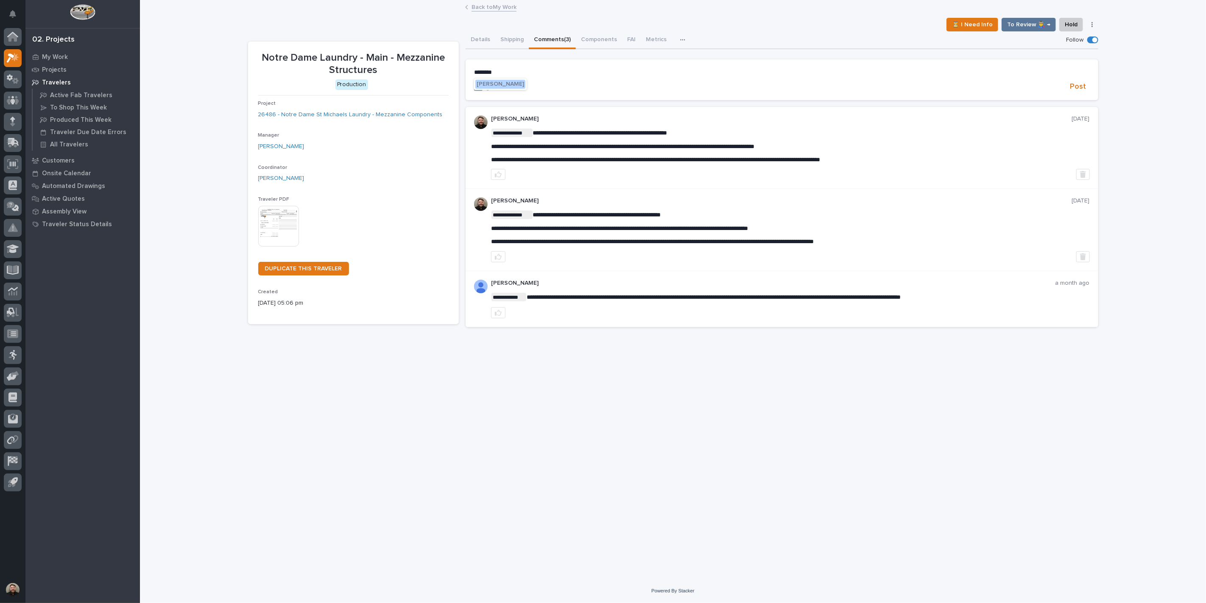
click at [490, 82] on span "[PERSON_NAME]" at bounding box center [501, 84] width 48 height 6
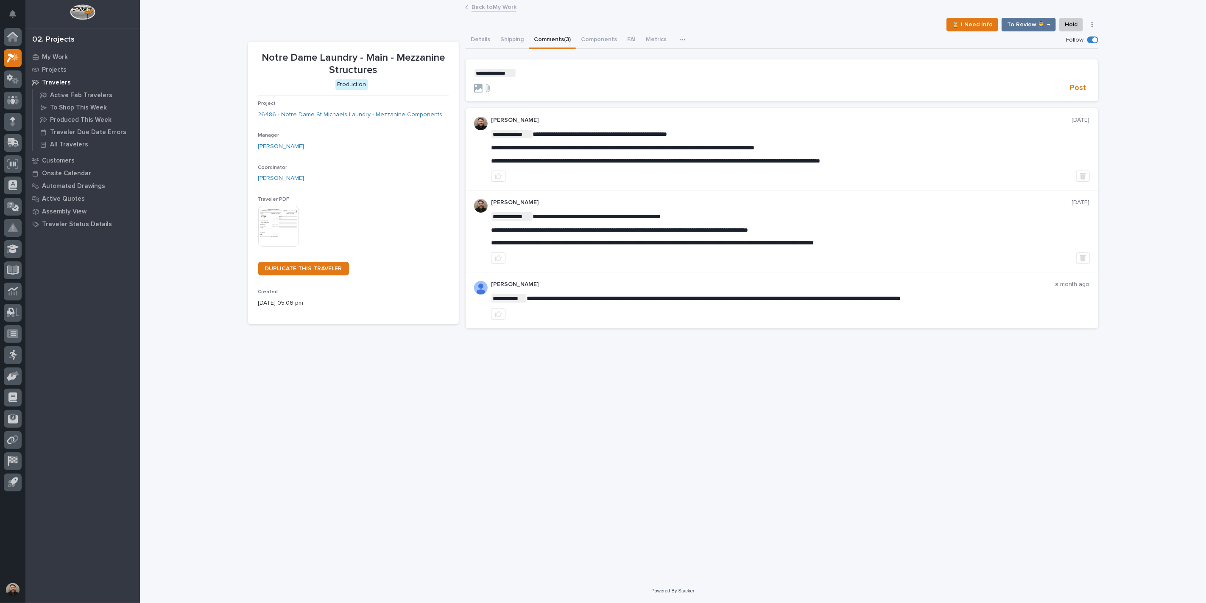
click at [533, 77] on form "**********" at bounding box center [782, 81] width 616 height 25
click at [539, 73] on p "**********" at bounding box center [782, 73] width 616 height 8
click at [653, 75] on p "**********" at bounding box center [782, 73] width 616 height 8
click at [538, 73] on span "**********" at bounding box center [560, 73] width 88 height 6
click at [700, 69] on p "**********" at bounding box center [782, 73] width 616 height 8
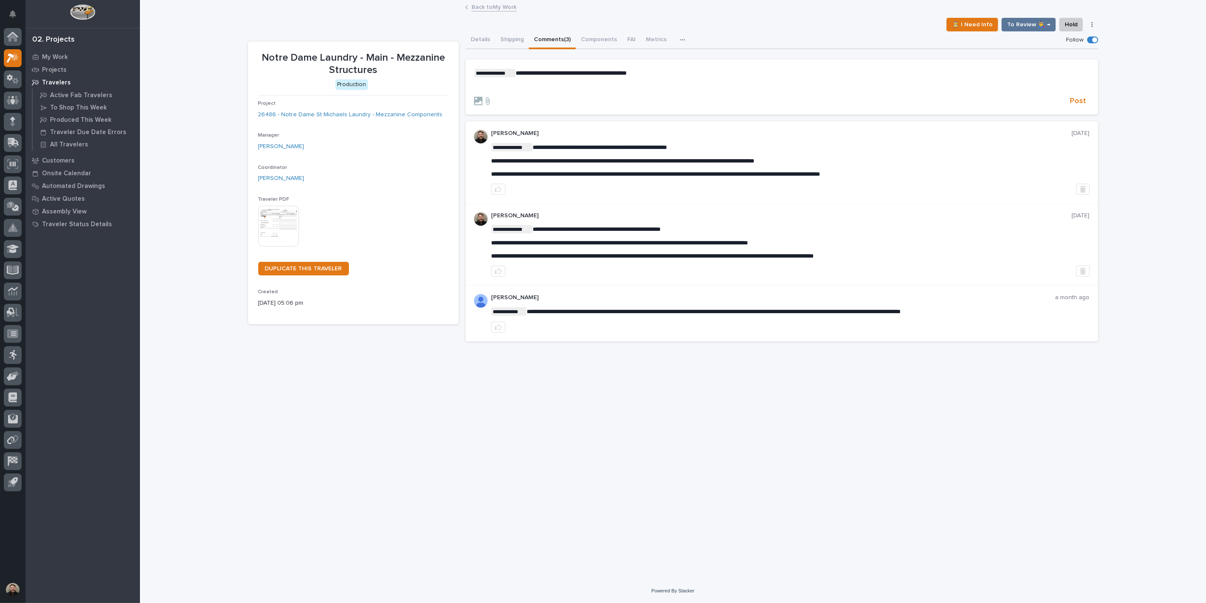
click at [775, 98] on div at bounding box center [770, 101] width 593 height 8
click at [481, 86] on p "﻿" at bounding box center [782, 86] width 616 height 7
click at [516, 74] on span "**********" at bounding box center [571, 73] width 111 height 6
click at [1078, 99] on span "Post" at bounding box center [1079, 101] width 16 height 10
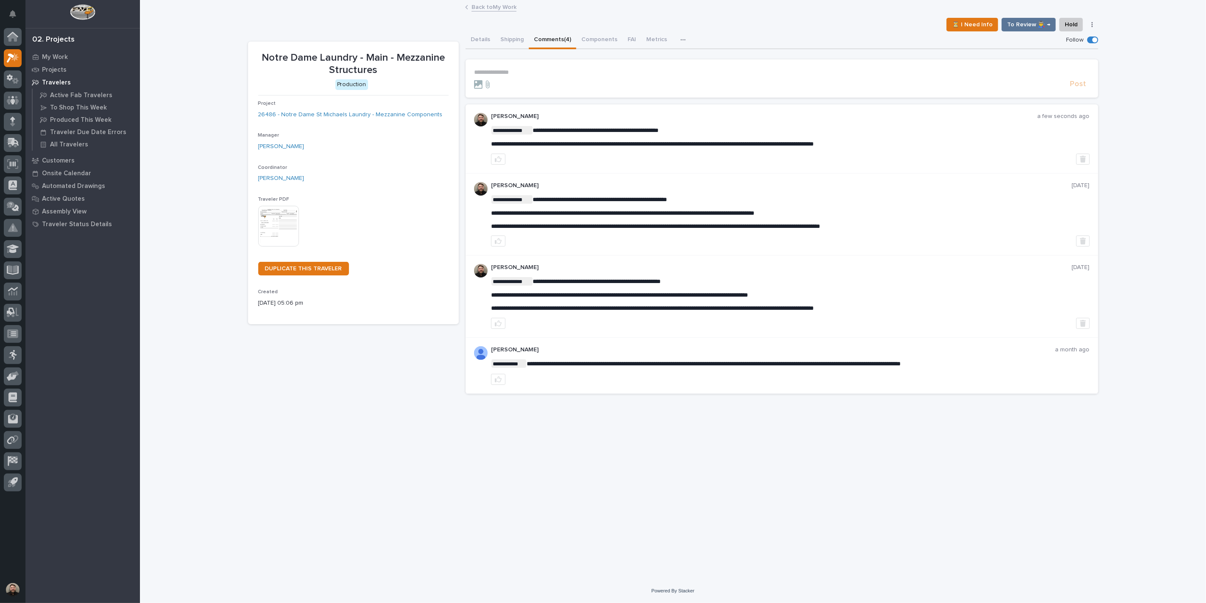
drag, startPoint x: 760, startPoint y: 248, endPoint x: 521, endPoint y: 216, distance: 241.4
